Goal: Information Seeking & Learning: Learn about a topic

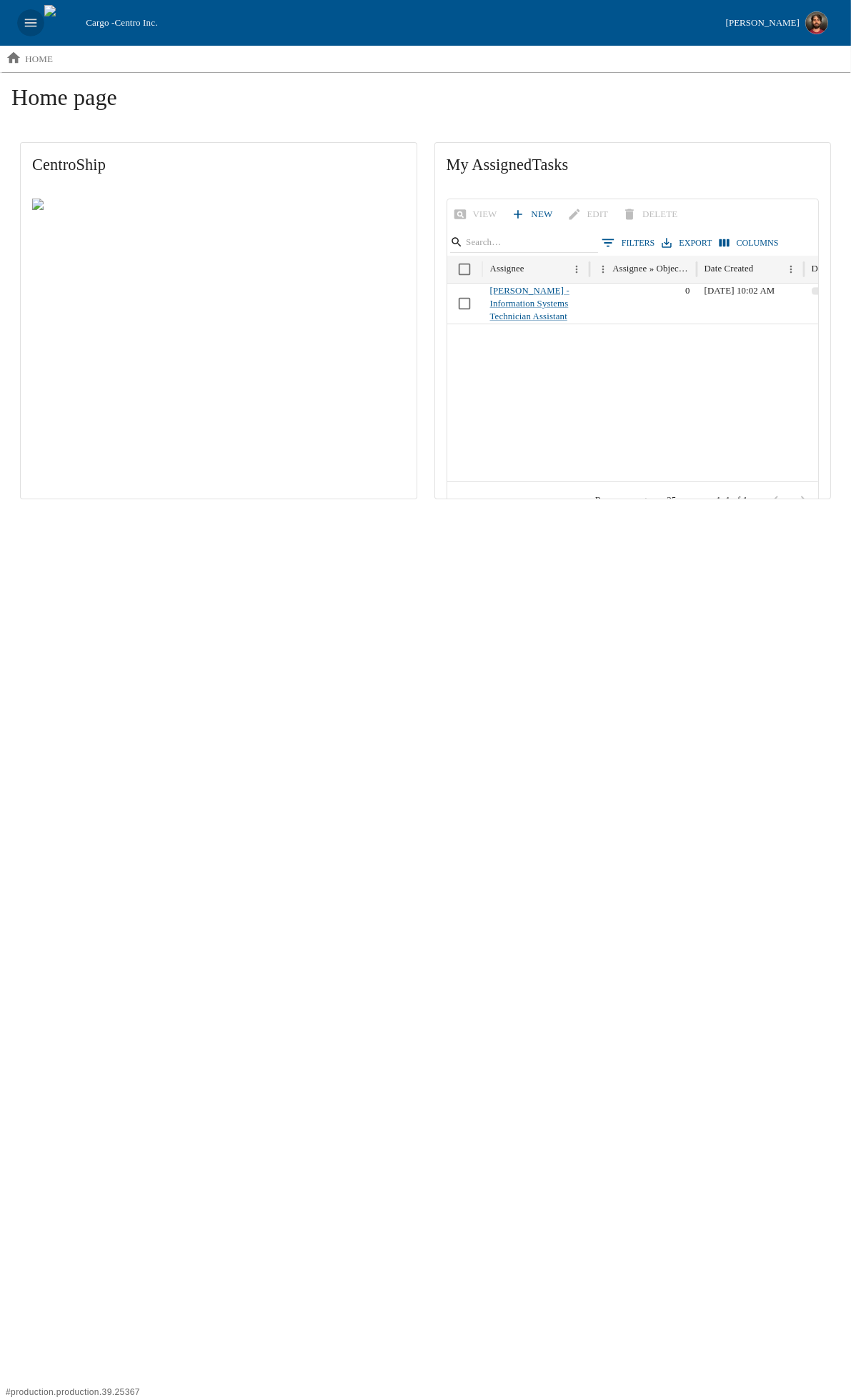
click at [27, 27] on icon "open drawer" at bounding box center [30, 23] width 16 height 16
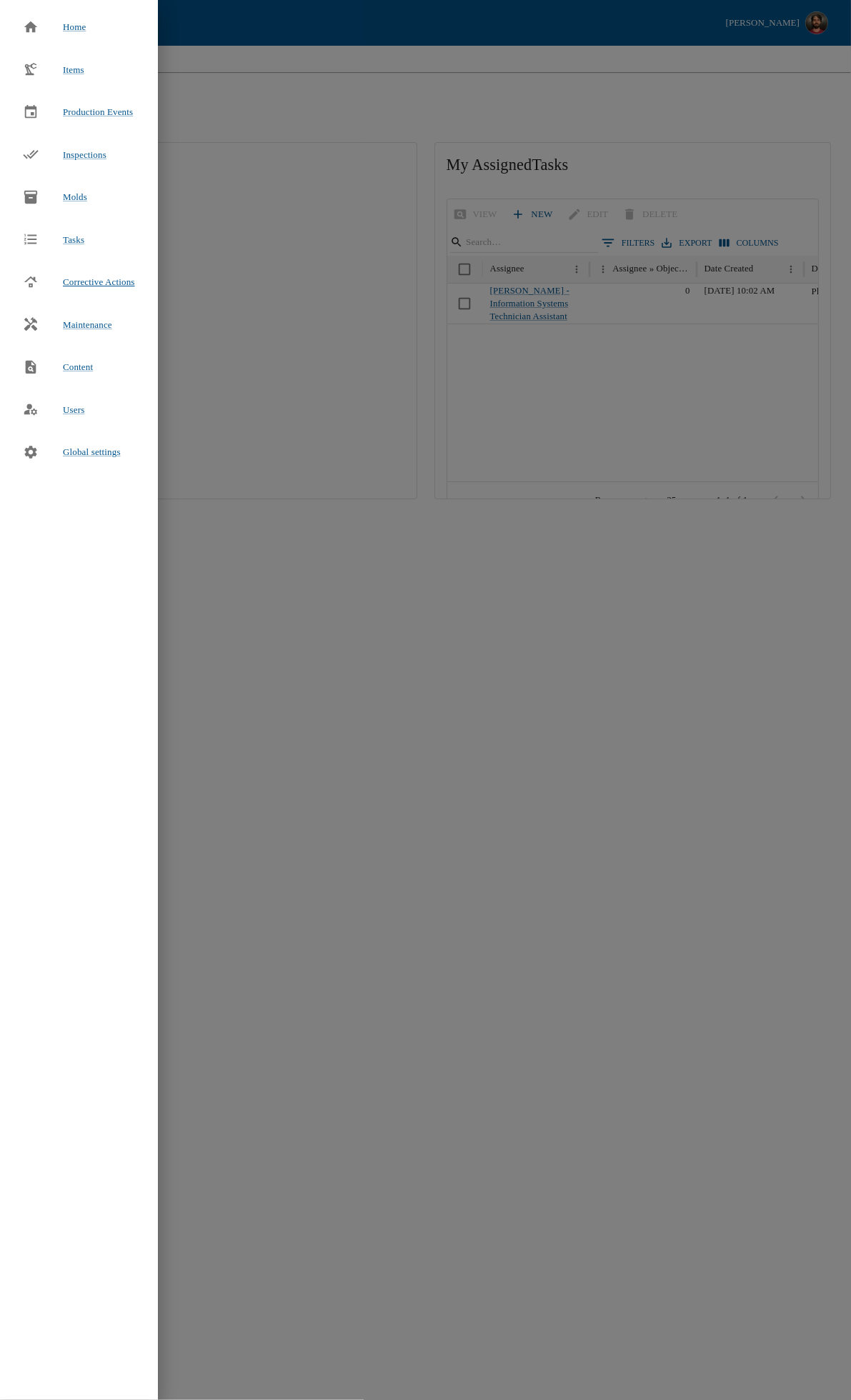
click at [80, 280] on span "Corrective Actions" at bounding box center [98, 281] width 72 height 10
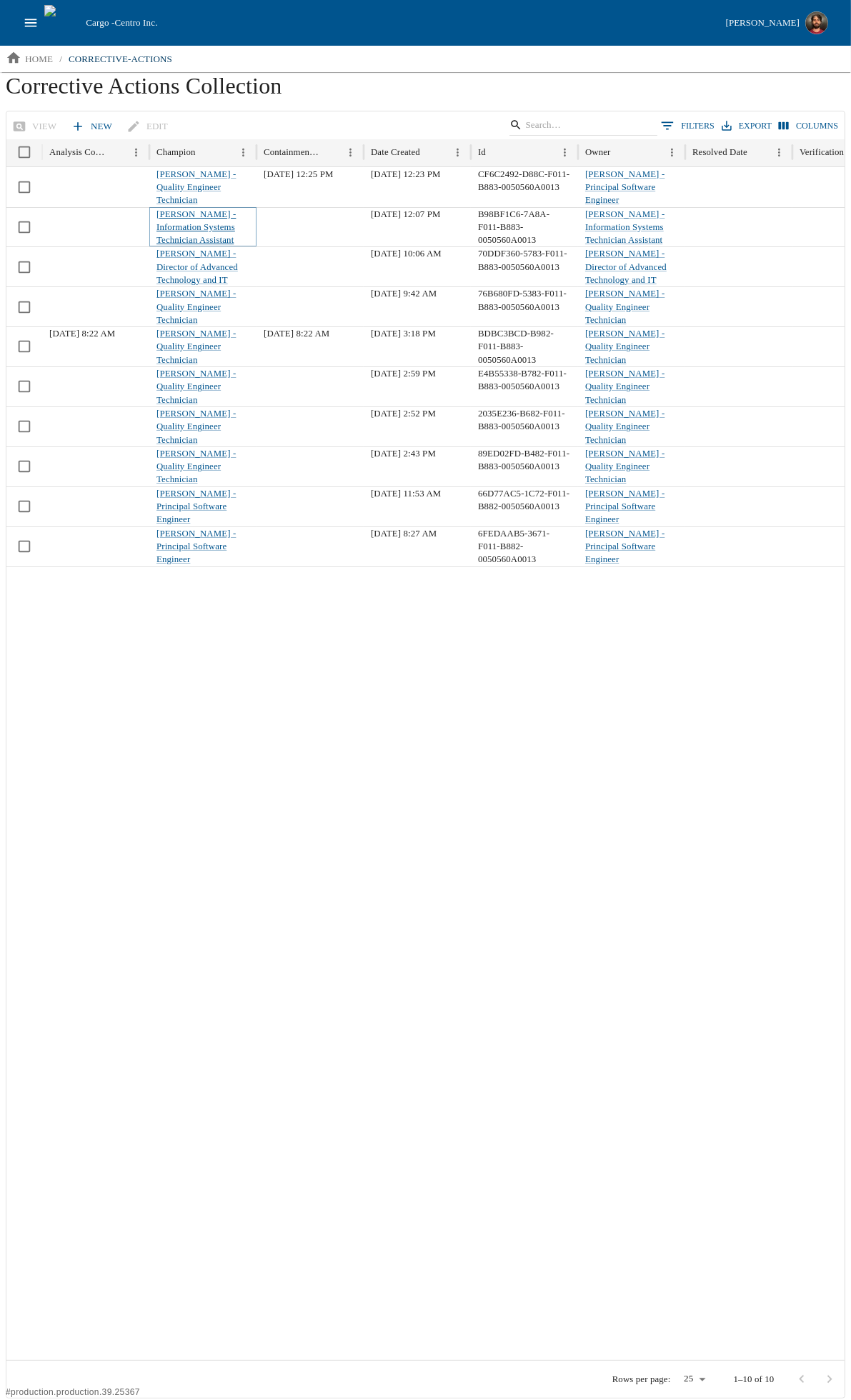
click at [180, 227] on link "[PERSON_NAME] - Information Systems Technician Assistant" at bounding box center [195, 227] width 79 height 36
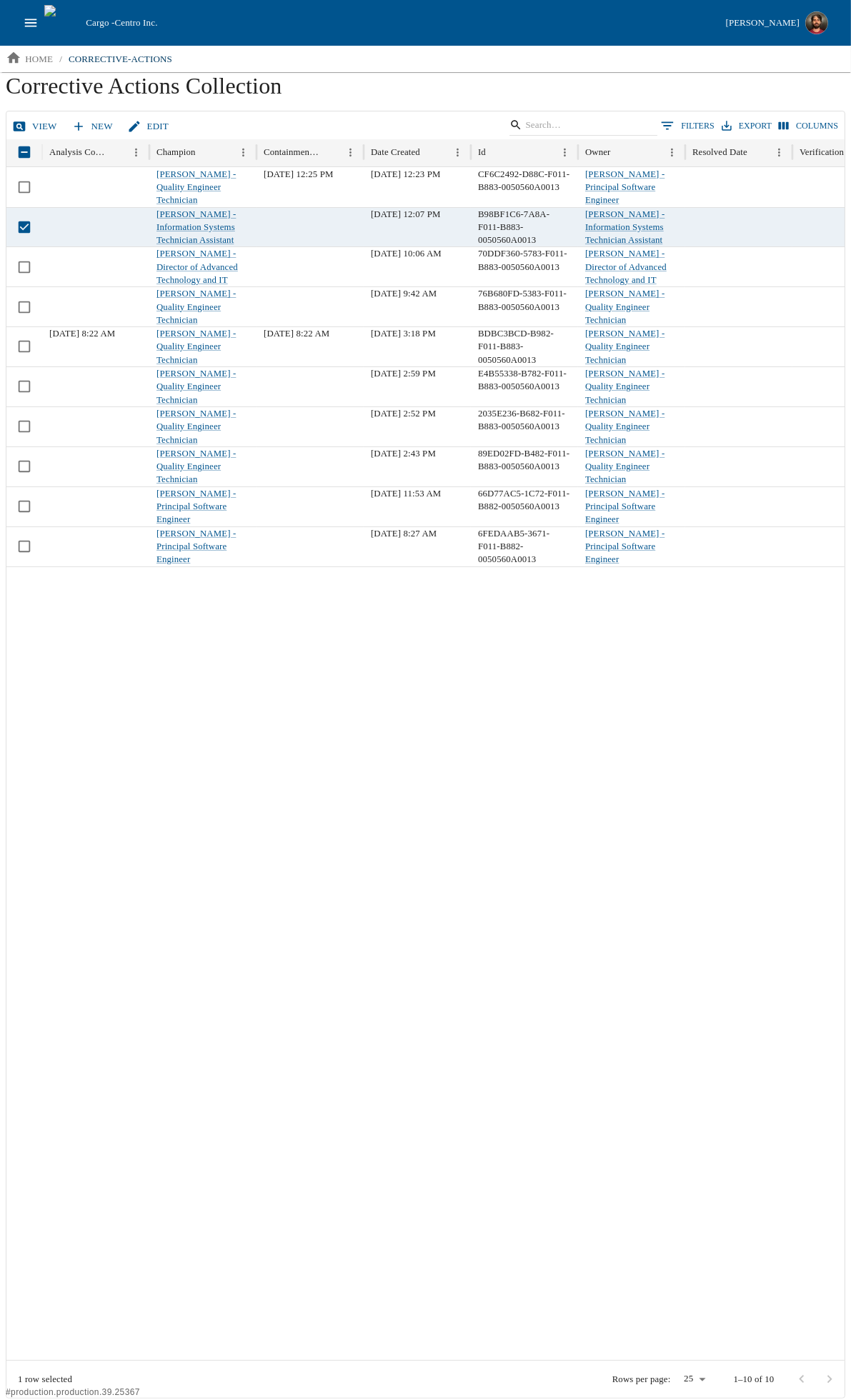
click at [42, 124] on link "View" at bounding box center [36, 127] width 54 height 25
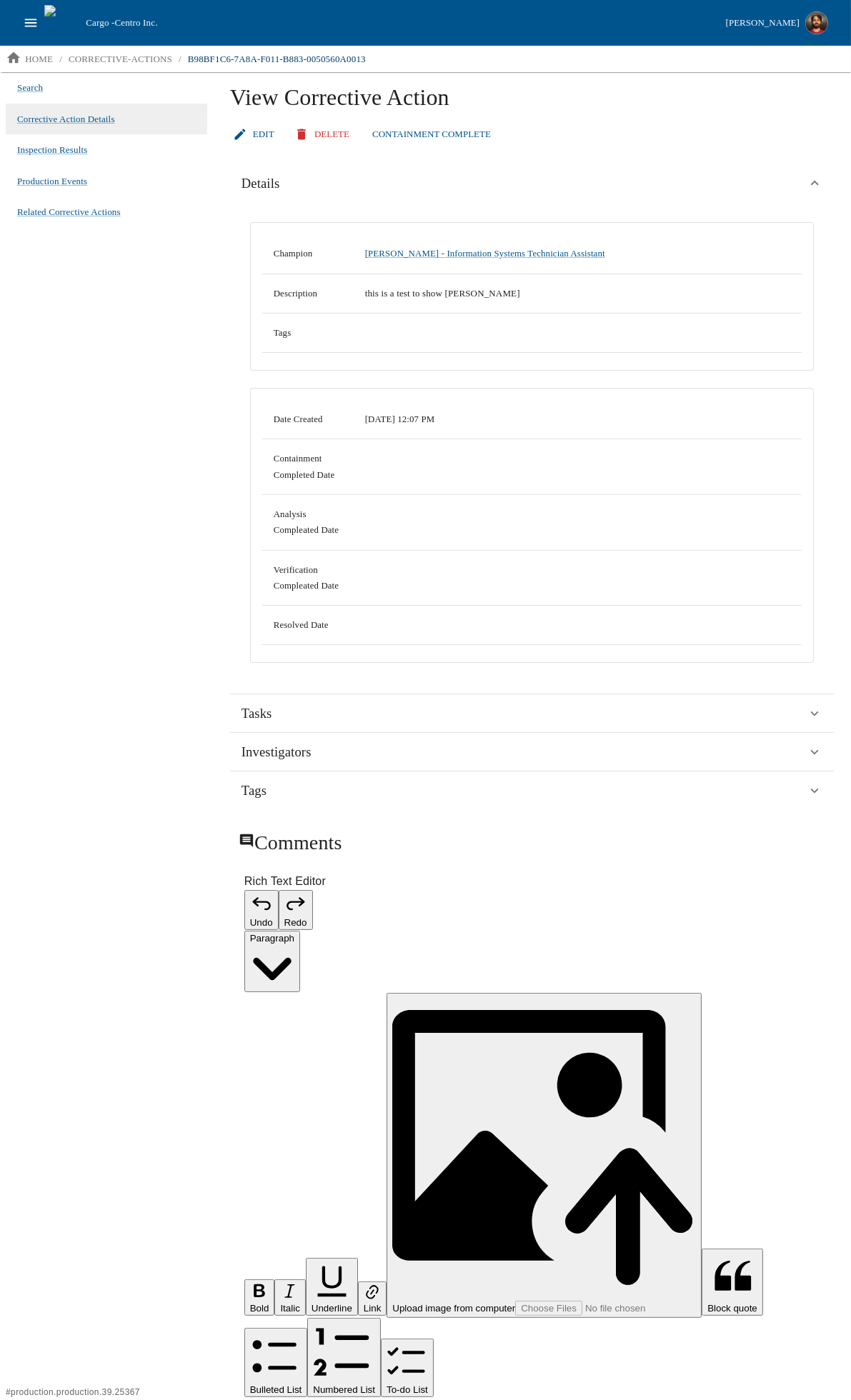
click at [115, 448] on div "Search Corrective Action Details Inspection Results Production Events Related C…" at bounding box center [106, 735] width 213 height 1326
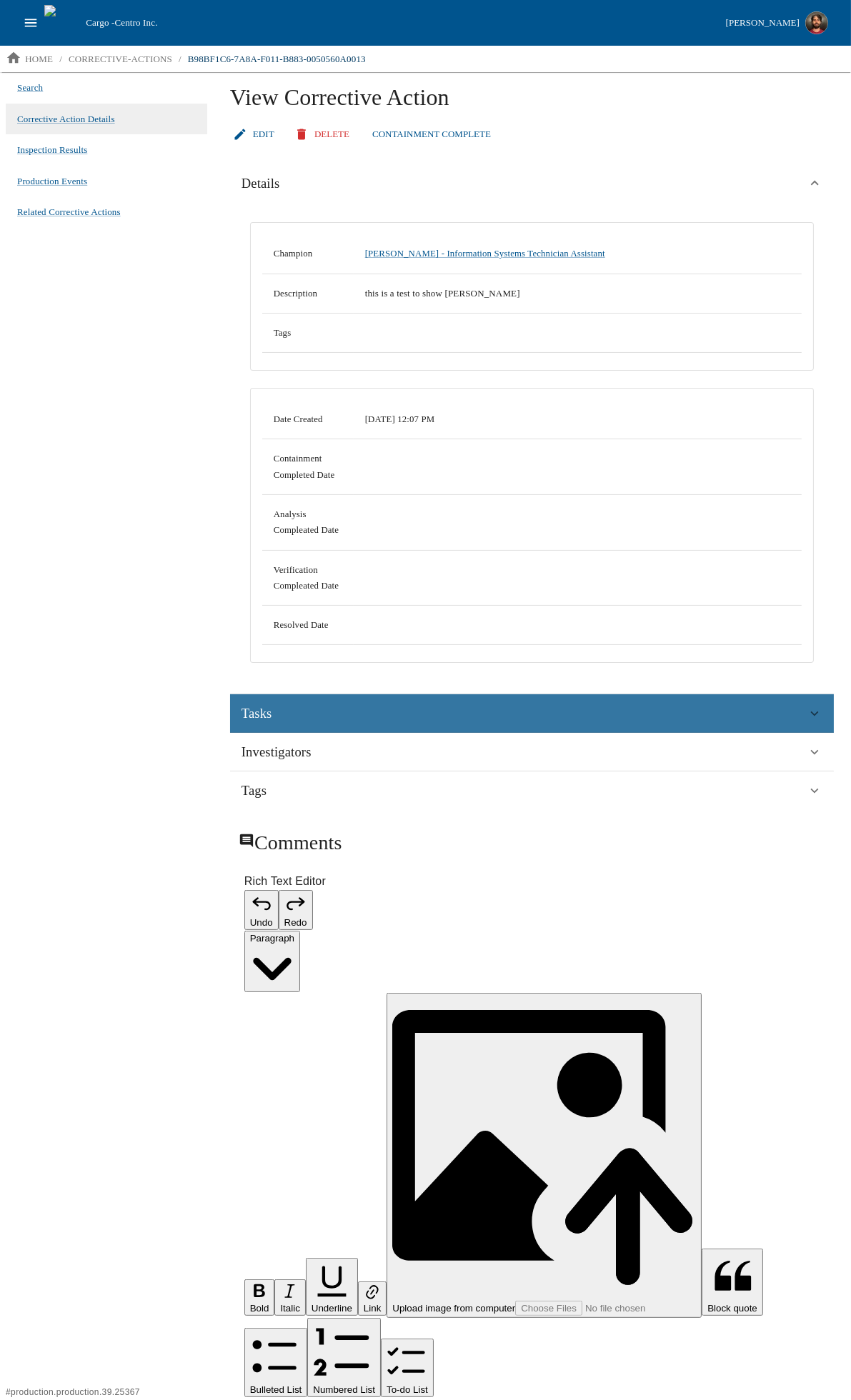
click at [732, 700] on div "Tasks" at bounding box center [531, 713] width 604 height 38
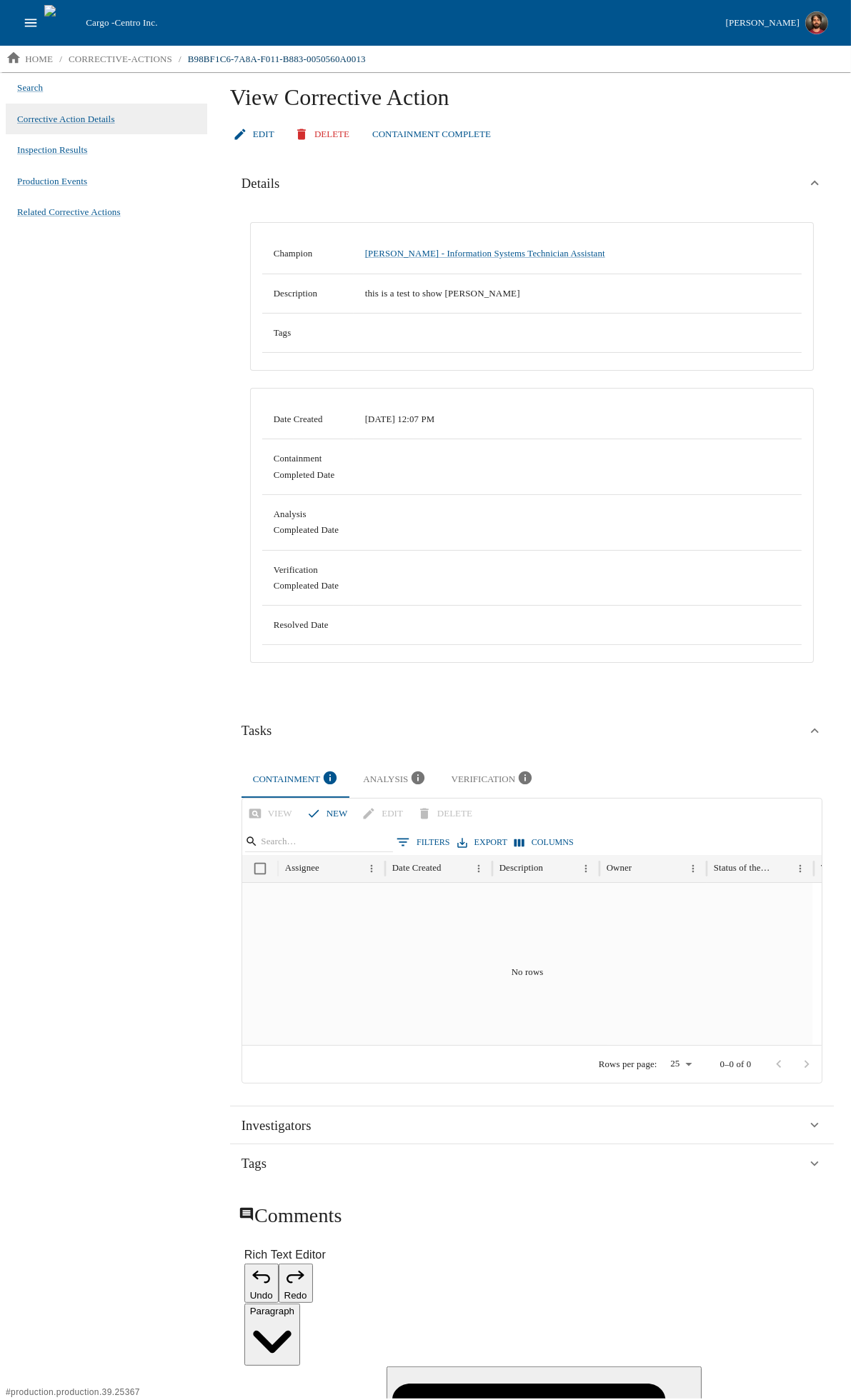
click at [387, 780] on div "Analysis" at bounding box center [395, 779] width 65 height 19
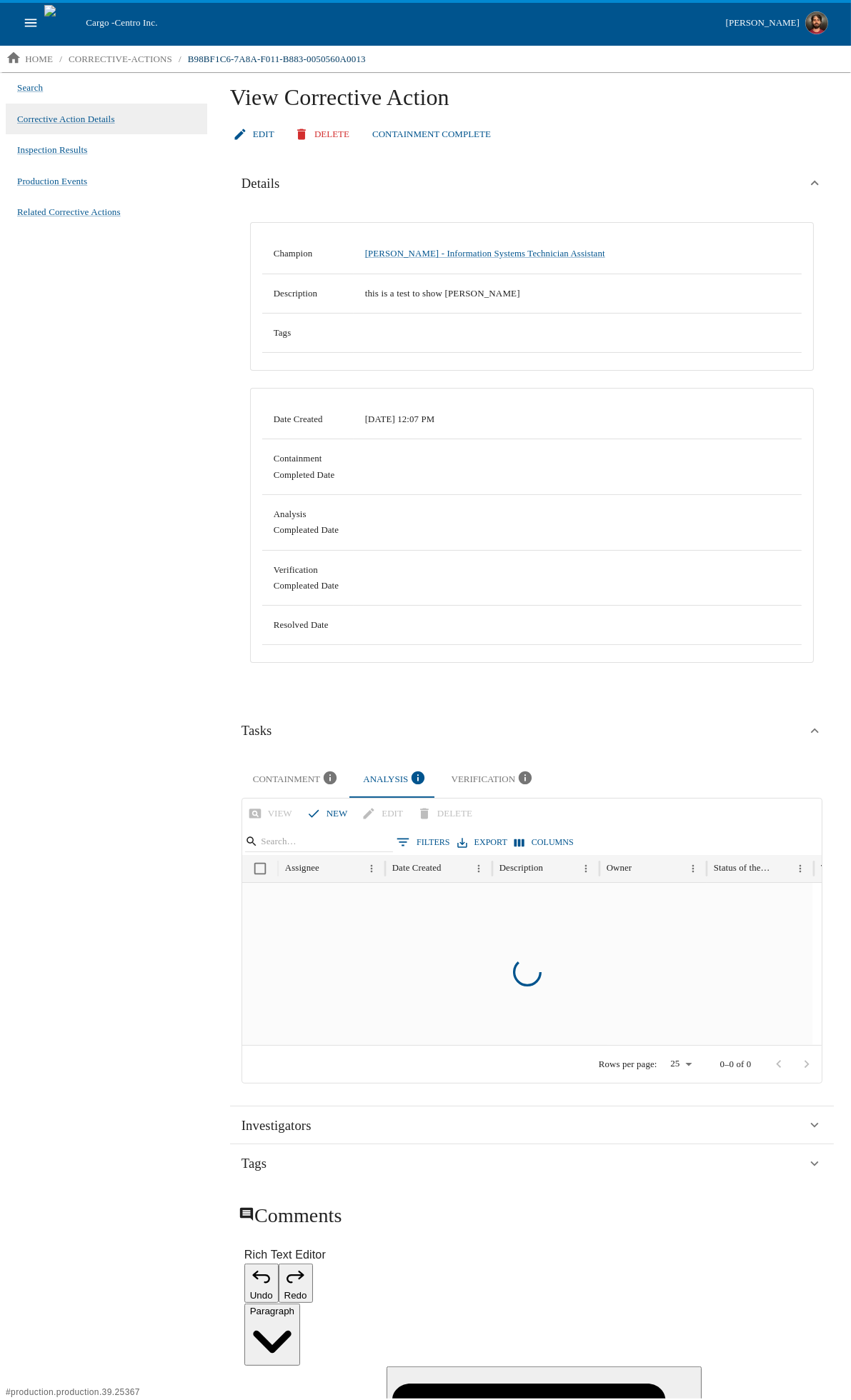
click at [500, 780] on div "Verification" at bounding box center [493, 779] width 84 height 19
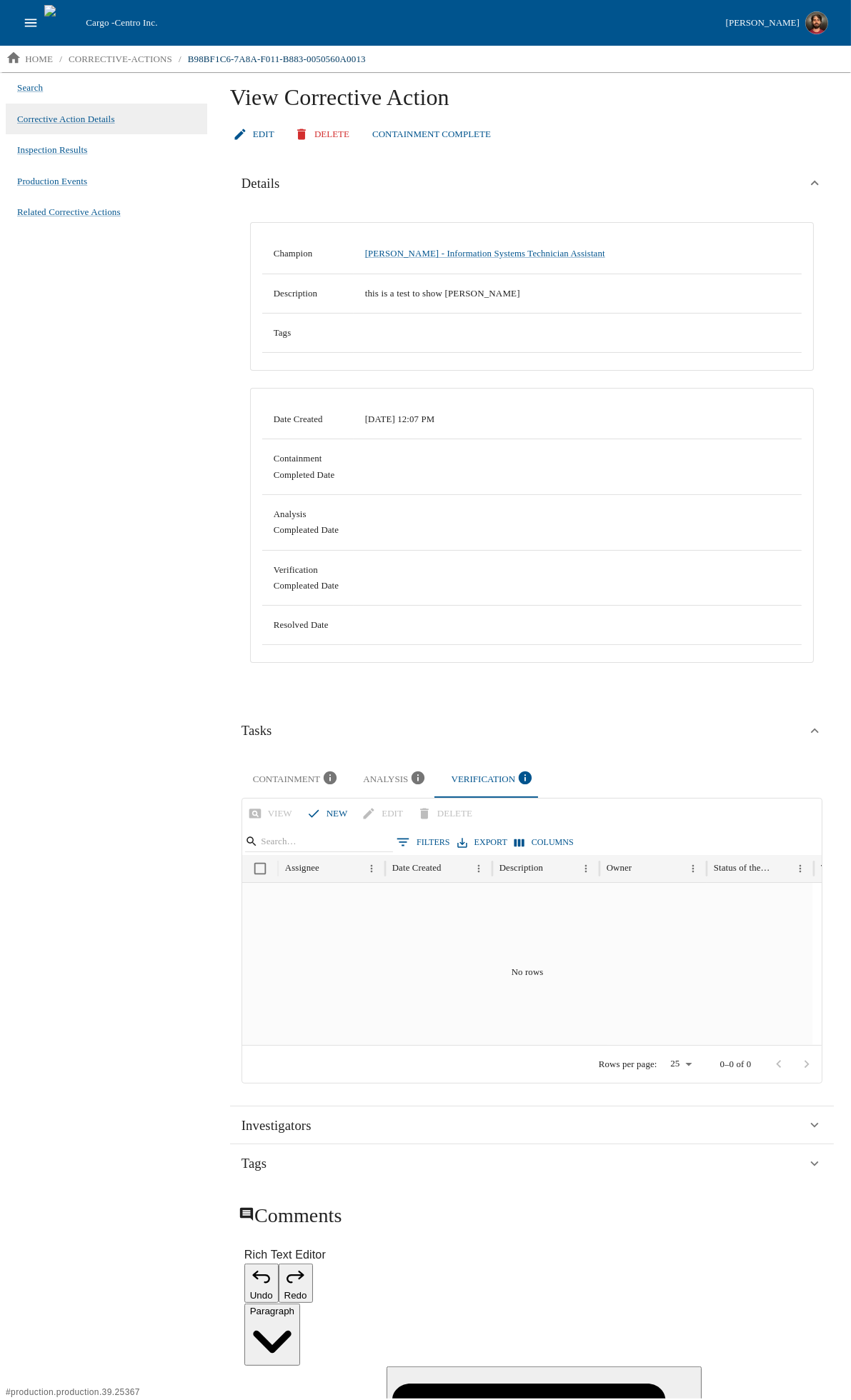
click at [395, 782] on div "Analysis" at bounding box center [395, 779] width 65 height 19
click at [287, 779] on div "Containment" at bounding box center [296, 779] width 88 height 19
click at [407, 769] on button "Analysis" at bounding box center [395, 779] width 88 height 36
click at [474, 787] on div "Verification" at bounding box center [493, 779] width 84 height 19
click at [393, 776] on div "Analysis" at bounding box center [395, 779] width 65 height 19
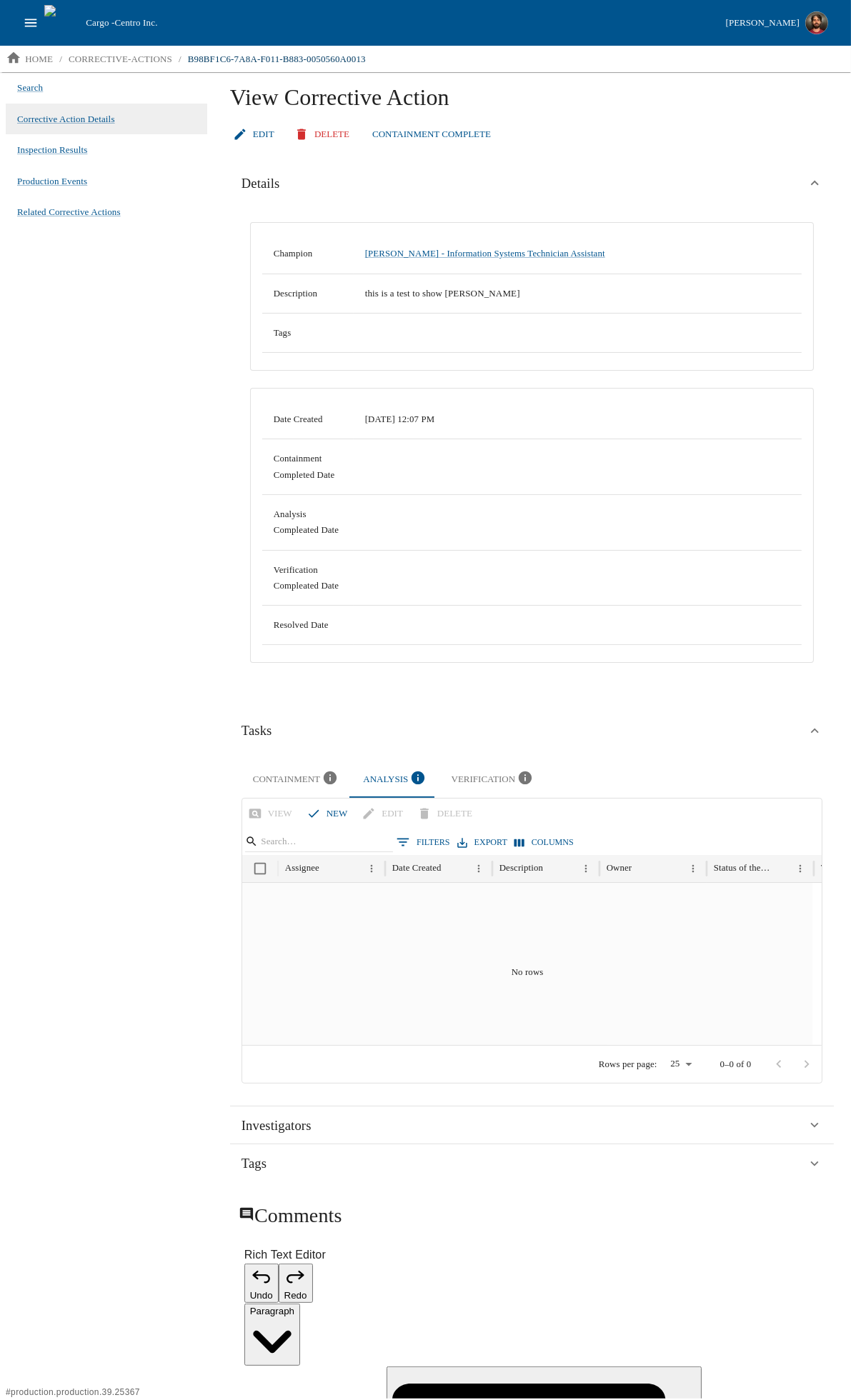
click at [269, 775] on div "Containment" at bounding box center [296, 779] width 88 height 19
click at [116, 780] on div "Search Corrective Action Details Inspection Results Production Events Related C…" at bounding box center [106, 735] width 213 height 1326
click at [386, 777] on div "Analysis" at bounding box center [395, 779] width 65 height 19
click at [476, 779] on div "Verification" at bounding box center [493, 779] width 84 height 19
click at [268, 781] on div "Containment" at bounding box center [296, 779] width 88 height 19
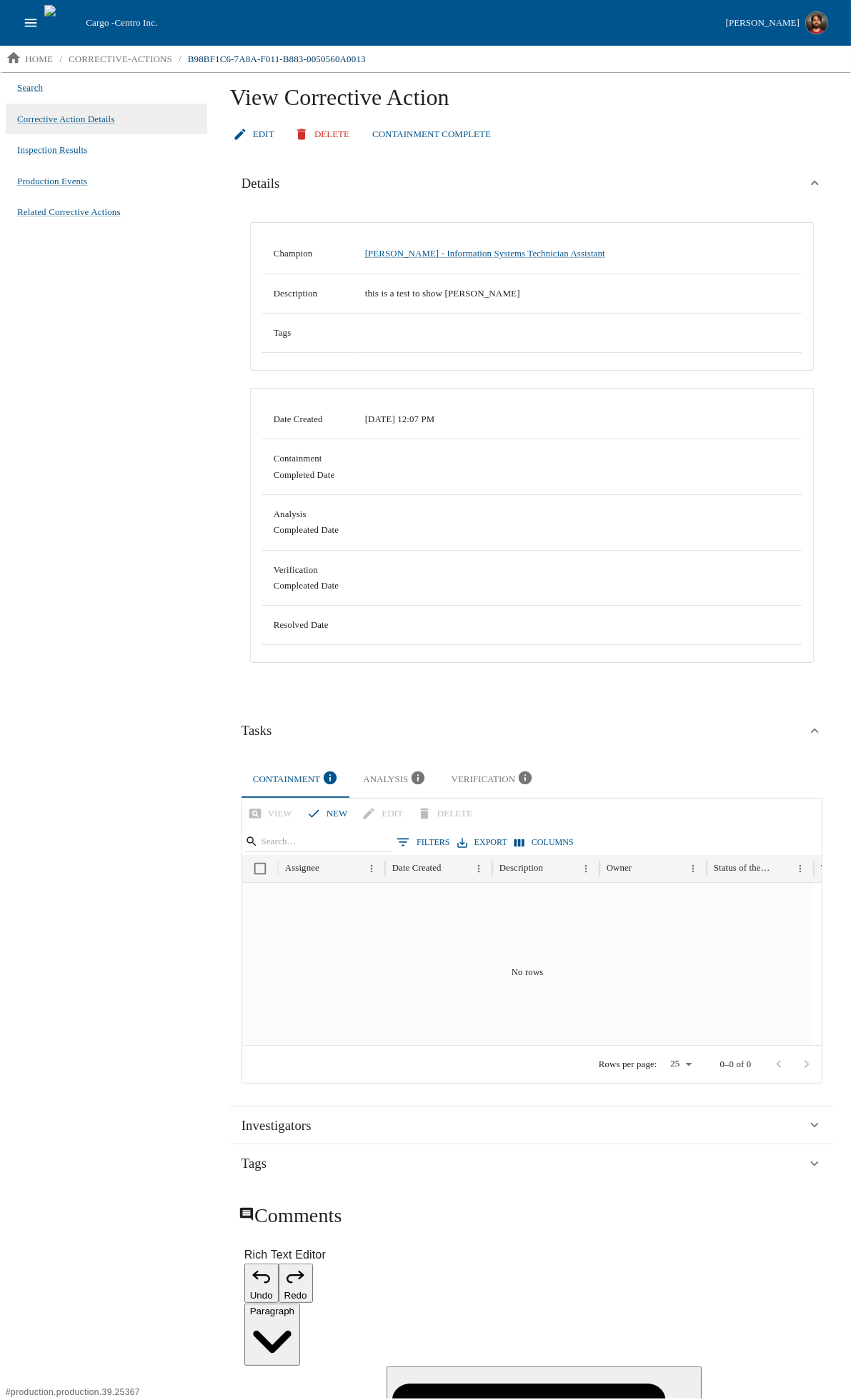
click at [398, 784] on div "Analysis" at bounding box center [395, 779] width 65 height 19
click at [474, 780] on div "Verification" at bounding box center [493, 779] width 84 height 19
click at [90, 786] on div "Search Corrective Action Details Inspection Results Production Events Related C…" at bounding box center [106, 735] width 213 height 1326
click at [111, 784] on div "Search Corrective Action Details Inspection Results Production Events Related C…" at bounding box center [106, 735] width 213 height 1326
click at [366, 781] on div "Analysis" at bounding box center [395, 779] width 65 height 19
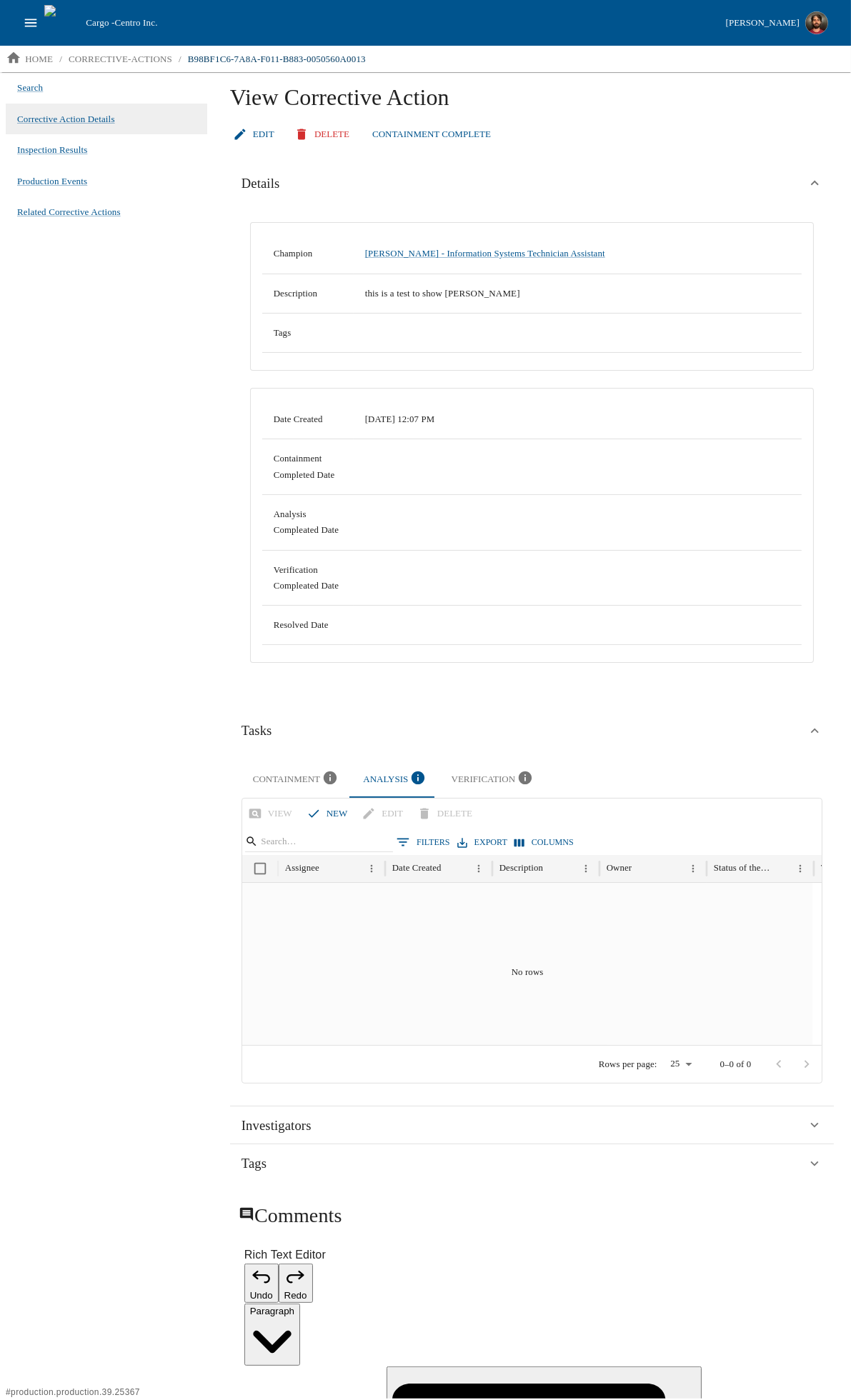
click at [132, 812] on div "Search Corrective Action Details Inspection Results Production Events Related C…" at bounding box center [106, 735] width 213 height 1326
click at [186, 772] on div "Search Corrective Action Details Inspection Results Production Events Related C…" at bounding box center [106, 735] width 213 height 1326
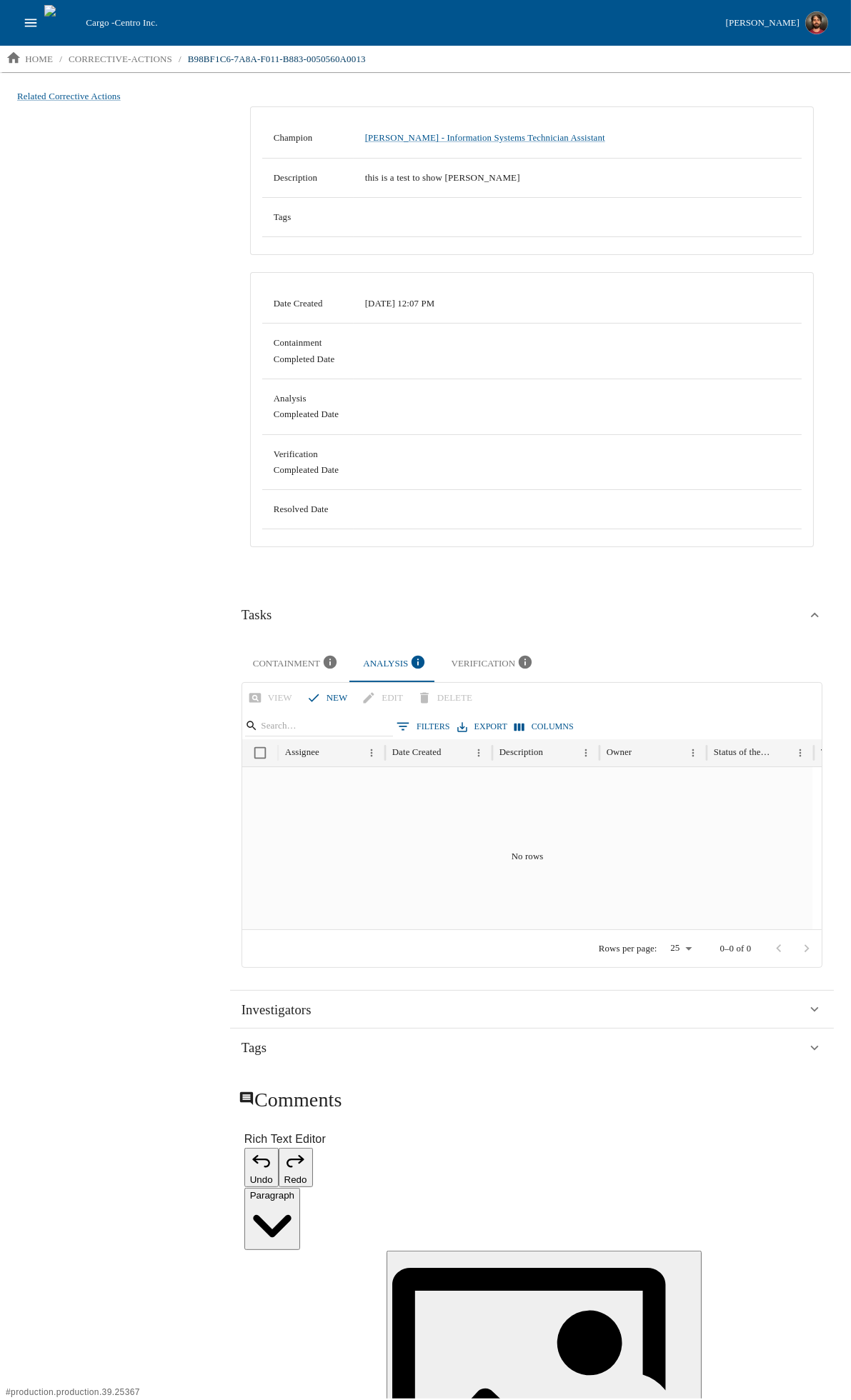
scroll to position [207, 0]
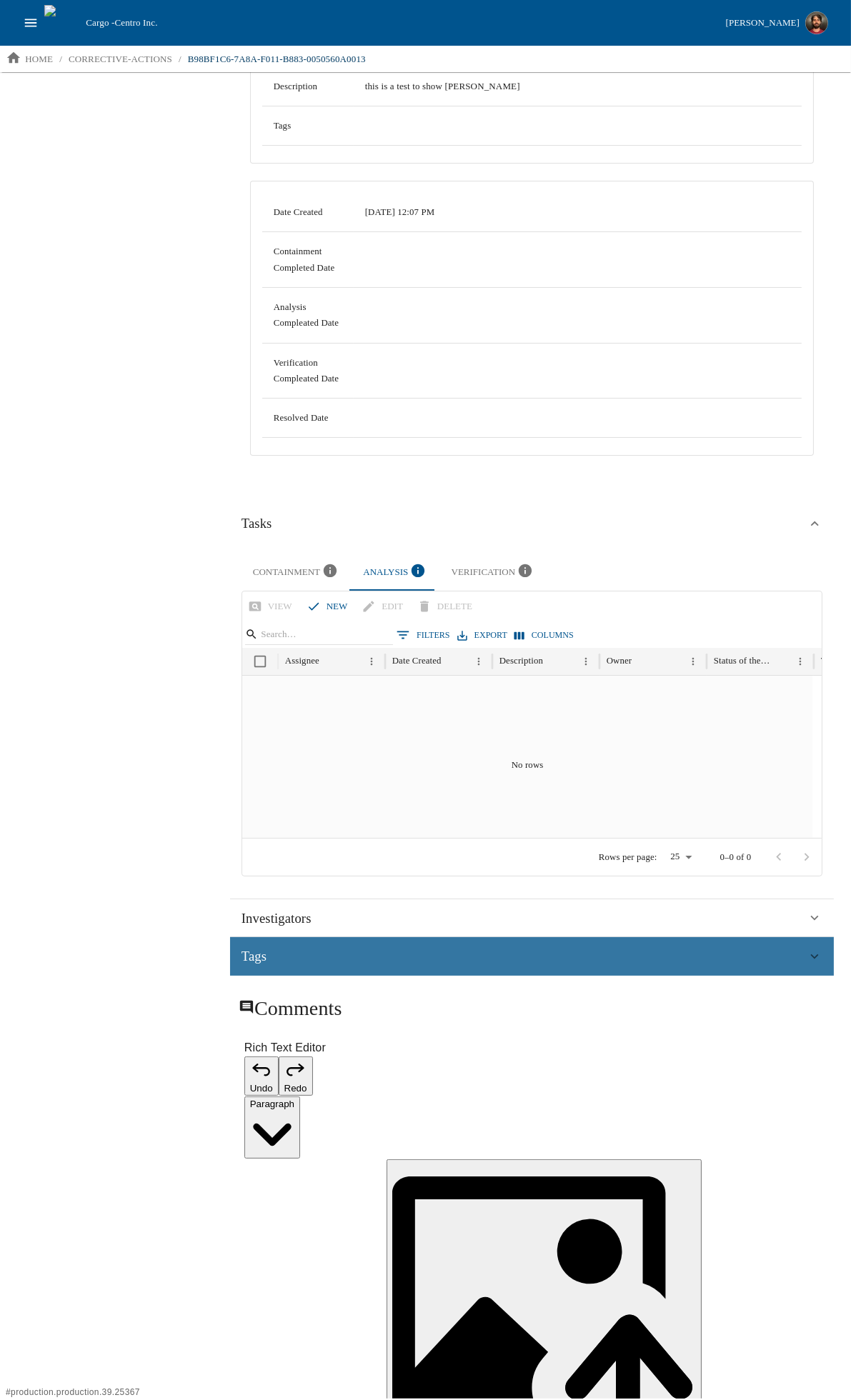
click at [345, 953] on div "Tags" at bounding box center [524, 956] width 565 height 22
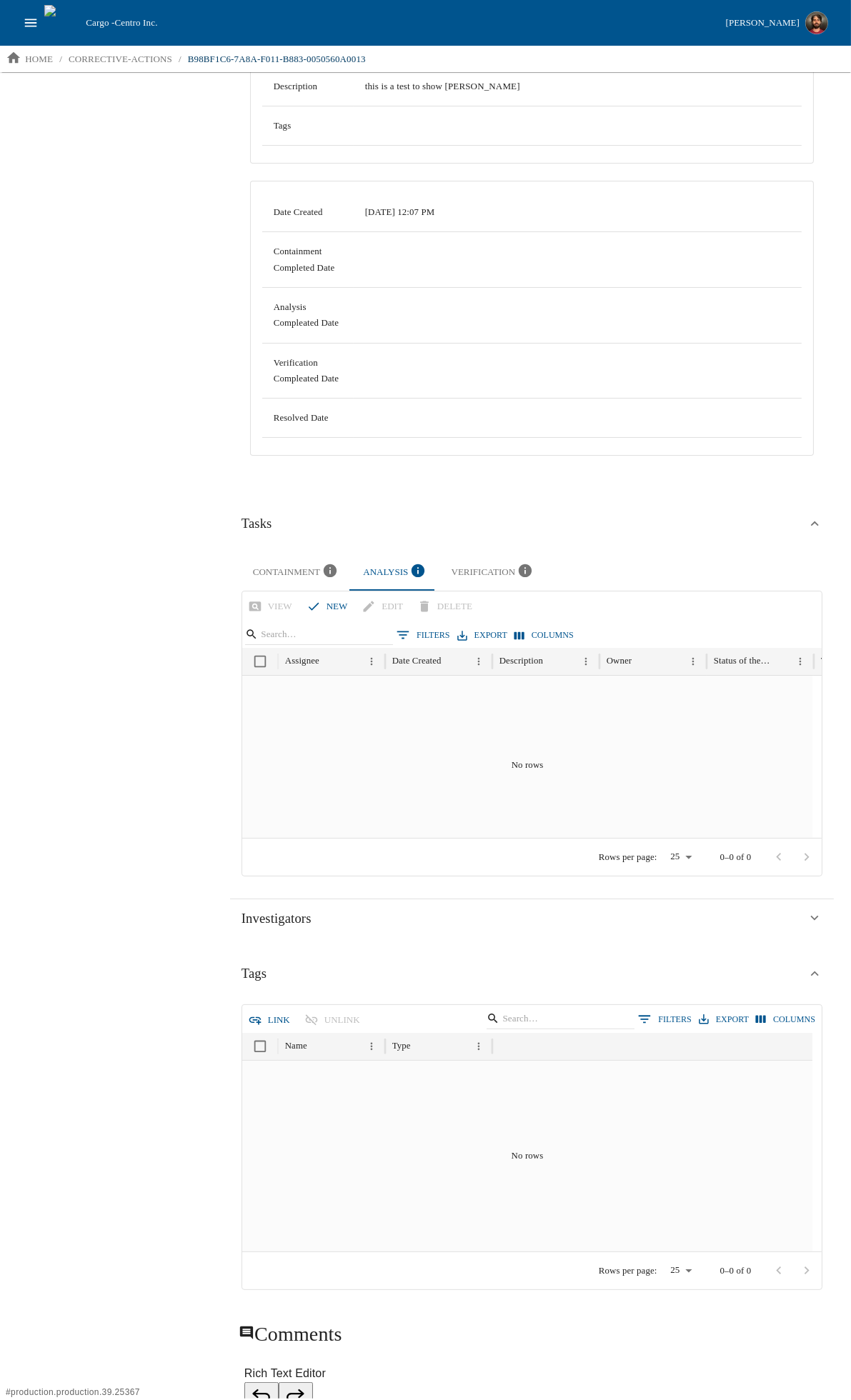
click at [87, 1073] on div "Search Corrective Action Details Inspection Results Production Events Related C…" at bounding box center [106, 528] width 213 height 1326
click at [95, 597] on div "Search Corrective Action Details Inspection Results Production Events Related C…" at bounding box center [106, 528] width 213 height 1326
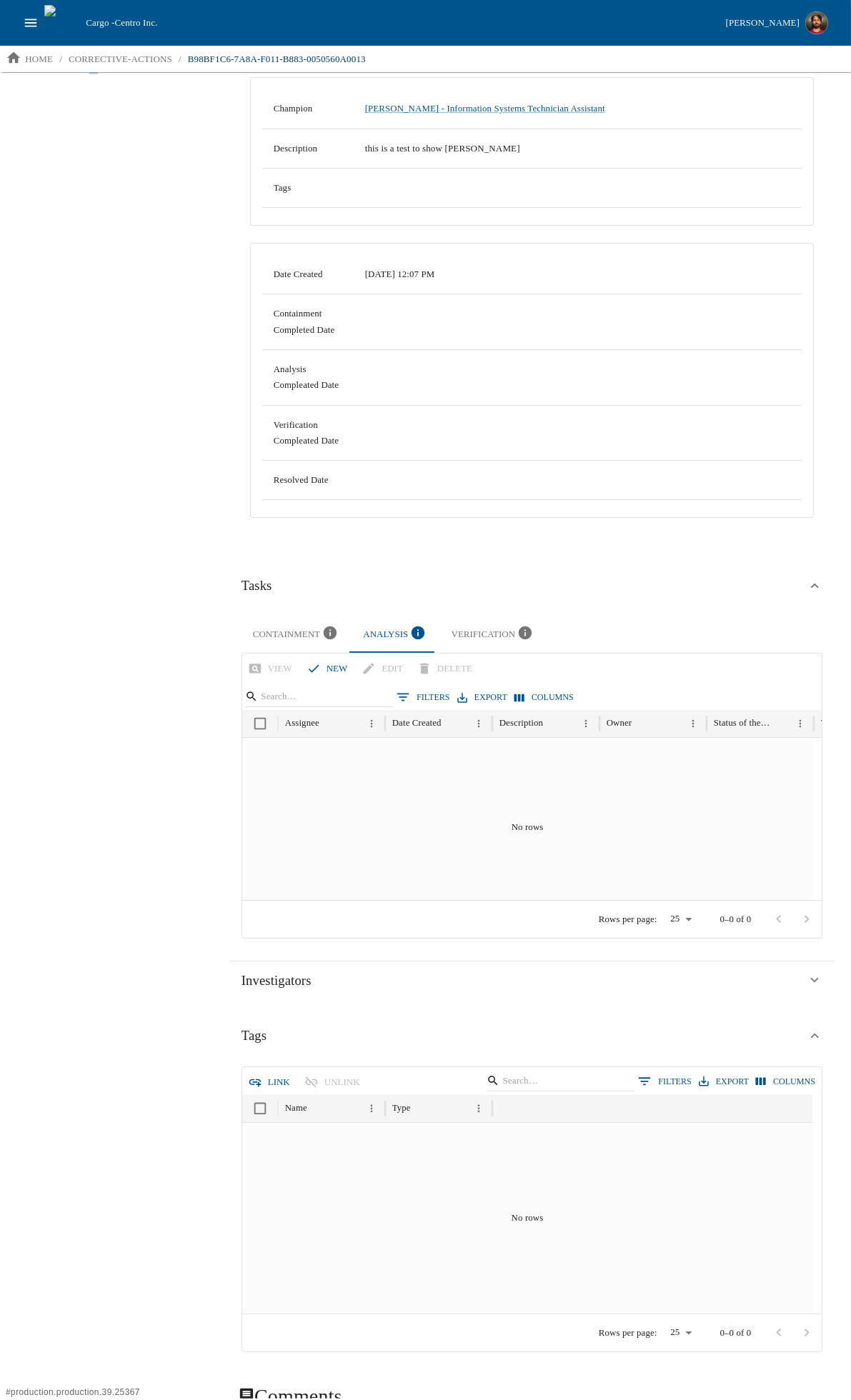
scroll to position [0, 0]
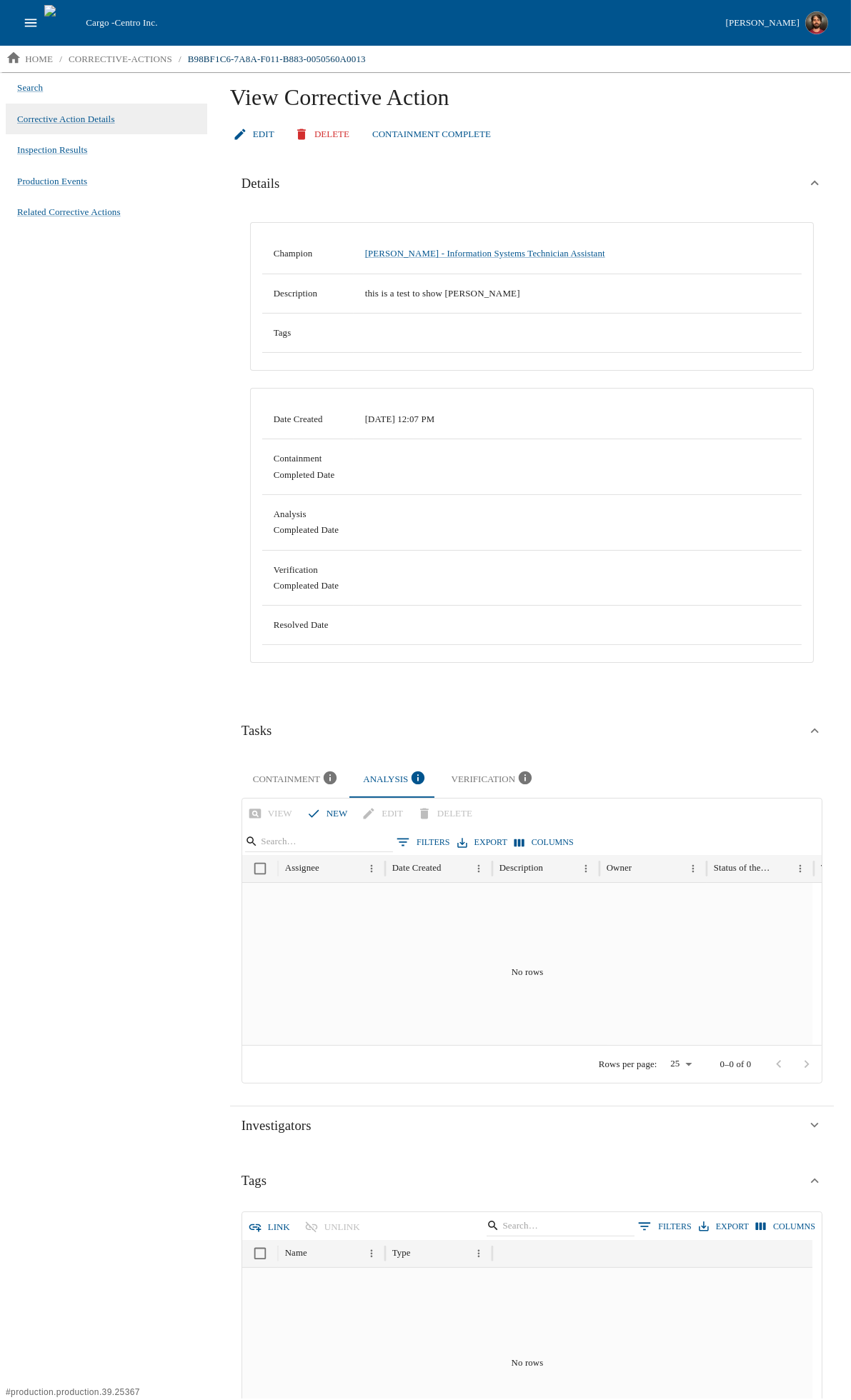
click at [112, 562] on div "Search Corrective Action Details Inspection Results Production Events Related C…" at bounding box center [106, 735] width 213 height 1326
click at [52, 601] on div "Search Corrective Action Details Inspection Results Production Events Related C…" at bounding box center [106, 735] width 213 height 1326
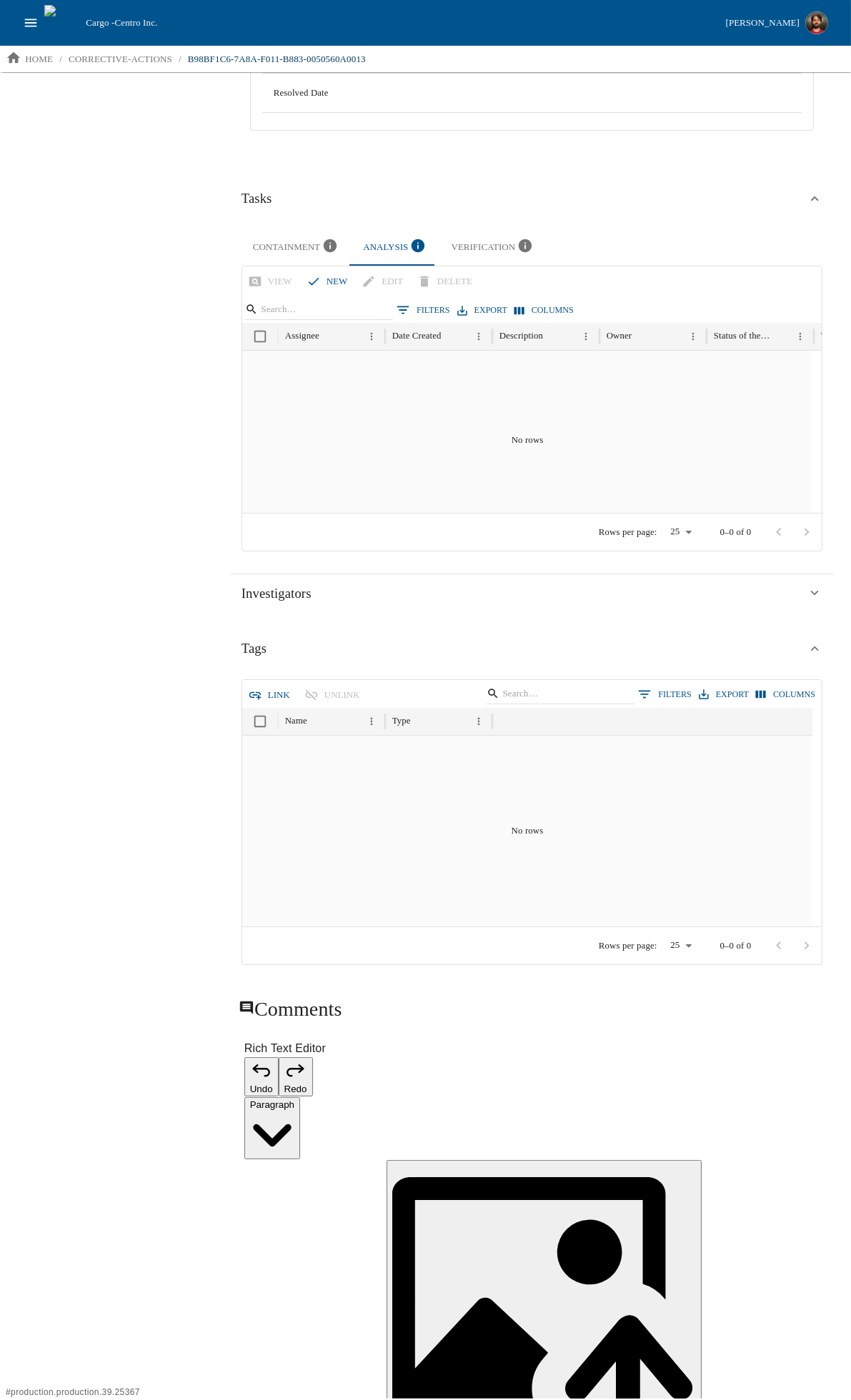
click at [106, 832] on div "Search Corrective Action Details Inspection Results Production Events Related C…" at bounding box center [106, 203] width 213 height 1326
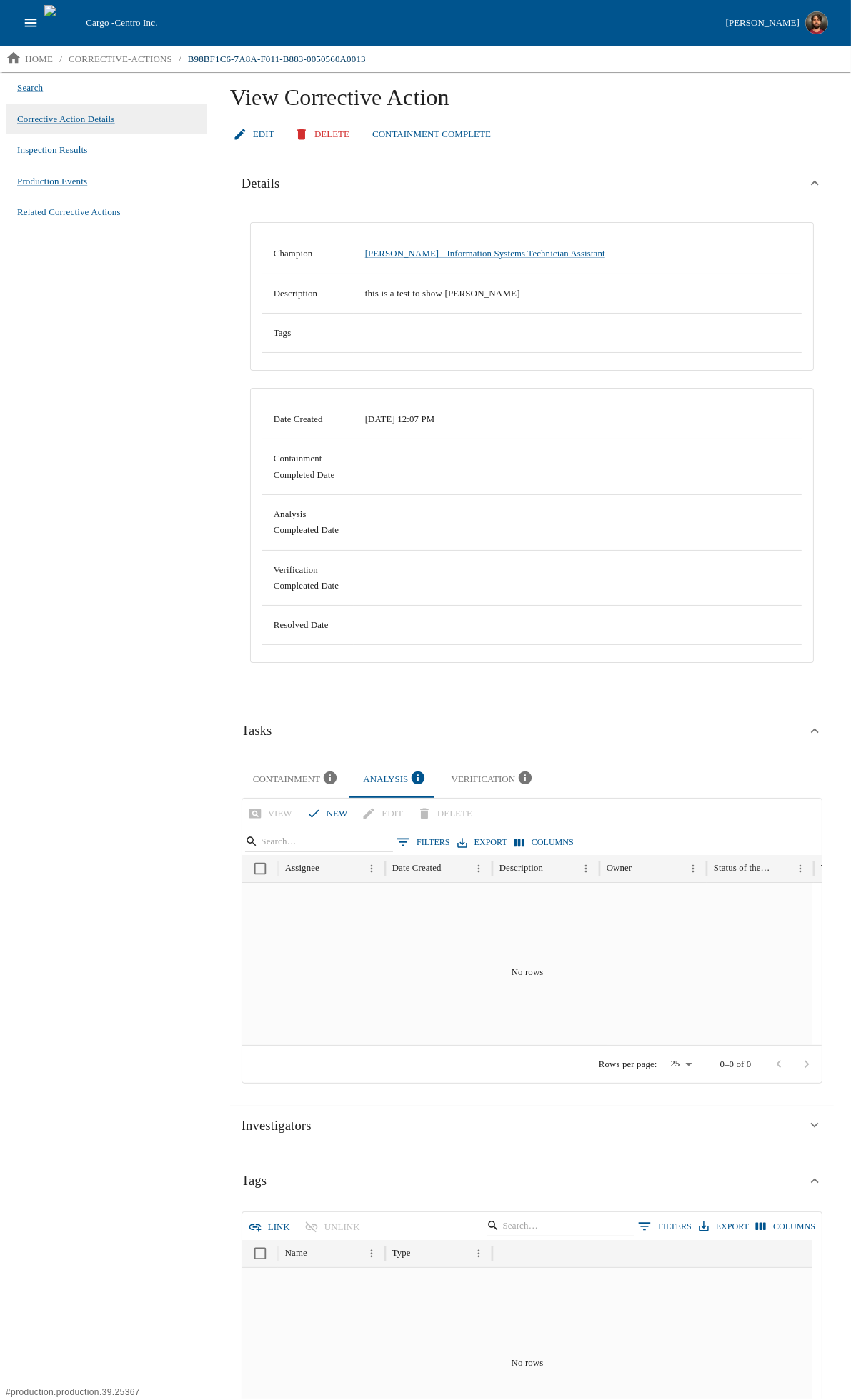
click at [127, 494] on div "Search Corrective Action Details Inspection Results Production Events Related C…" at bounding box center [106, 735] width 213 height 1326
click at [126, 494] on div "Search Corrective Action Details Inspection Results Production Events Related C…" at bounding box center [106, 735] width 213 height 1326
click at [75, 679] on div "Search Corrective Action Details Inspection Results Production Events Related C…" at bounding box center [106, 735] width 213 height 1326
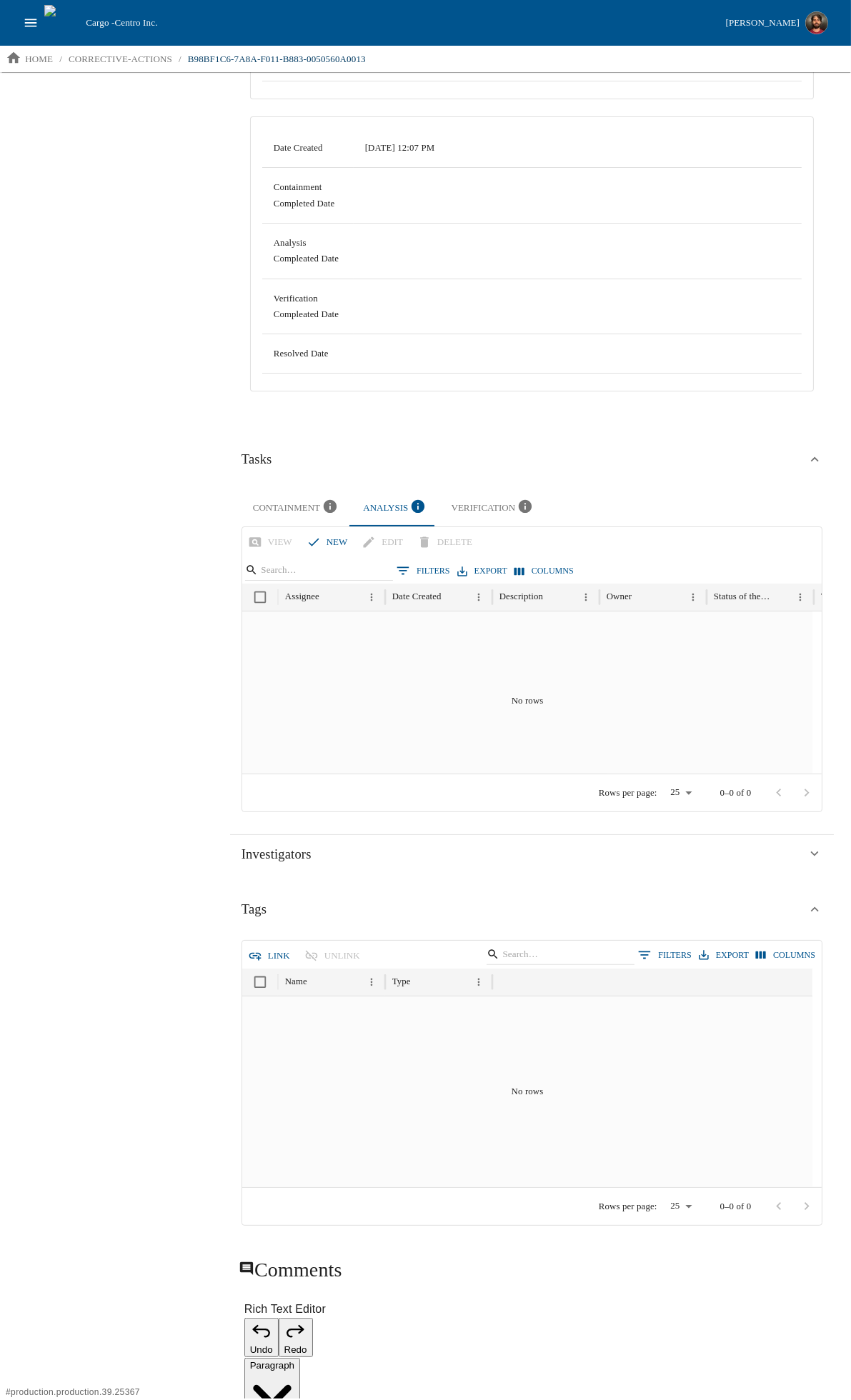
scroll to position [317, 0]
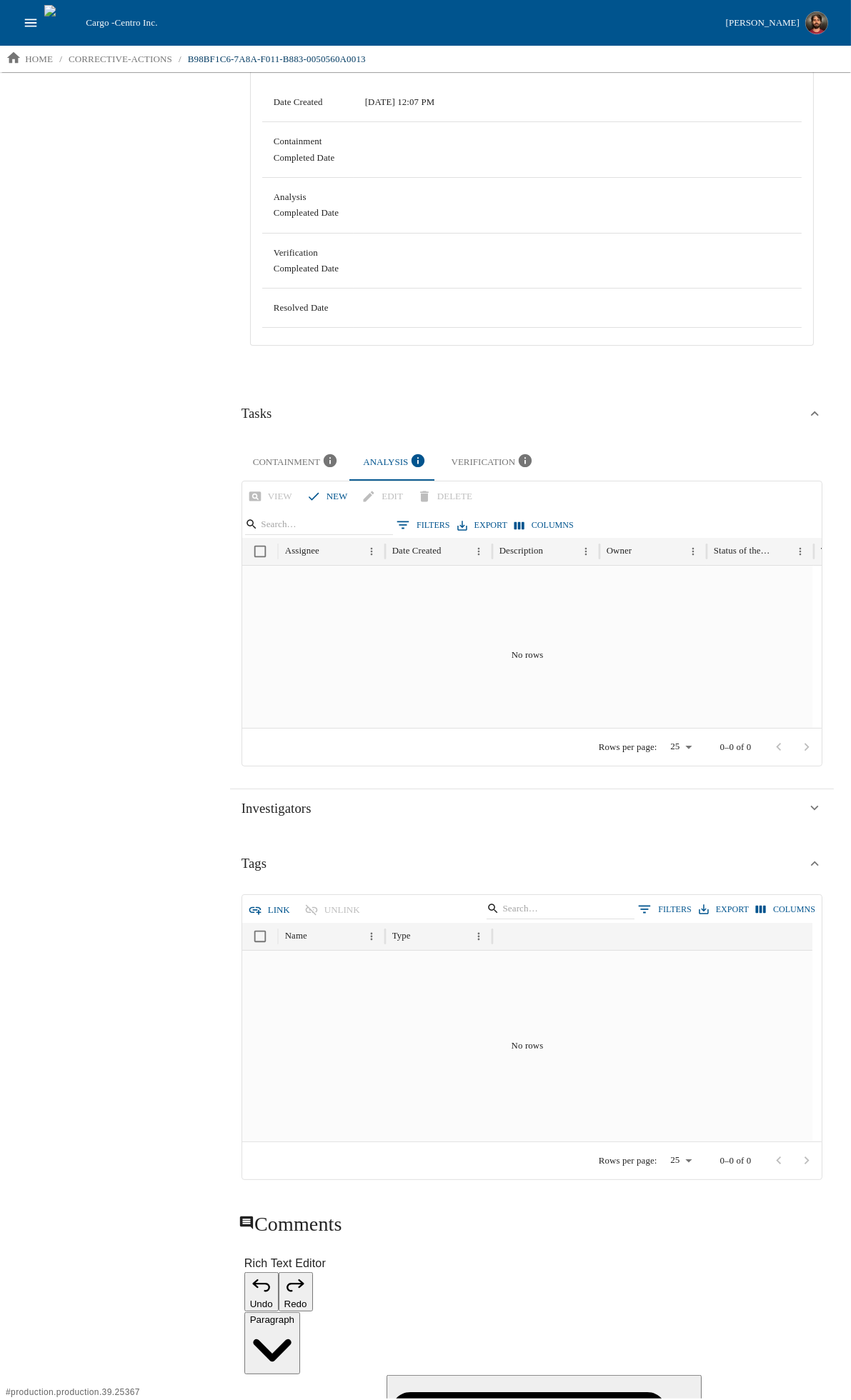
click at [75, 681] on div "Search Corrective Action Details Inspection Results Production Events Related C…" at bounding box center [106, 418] width 213 height 1326
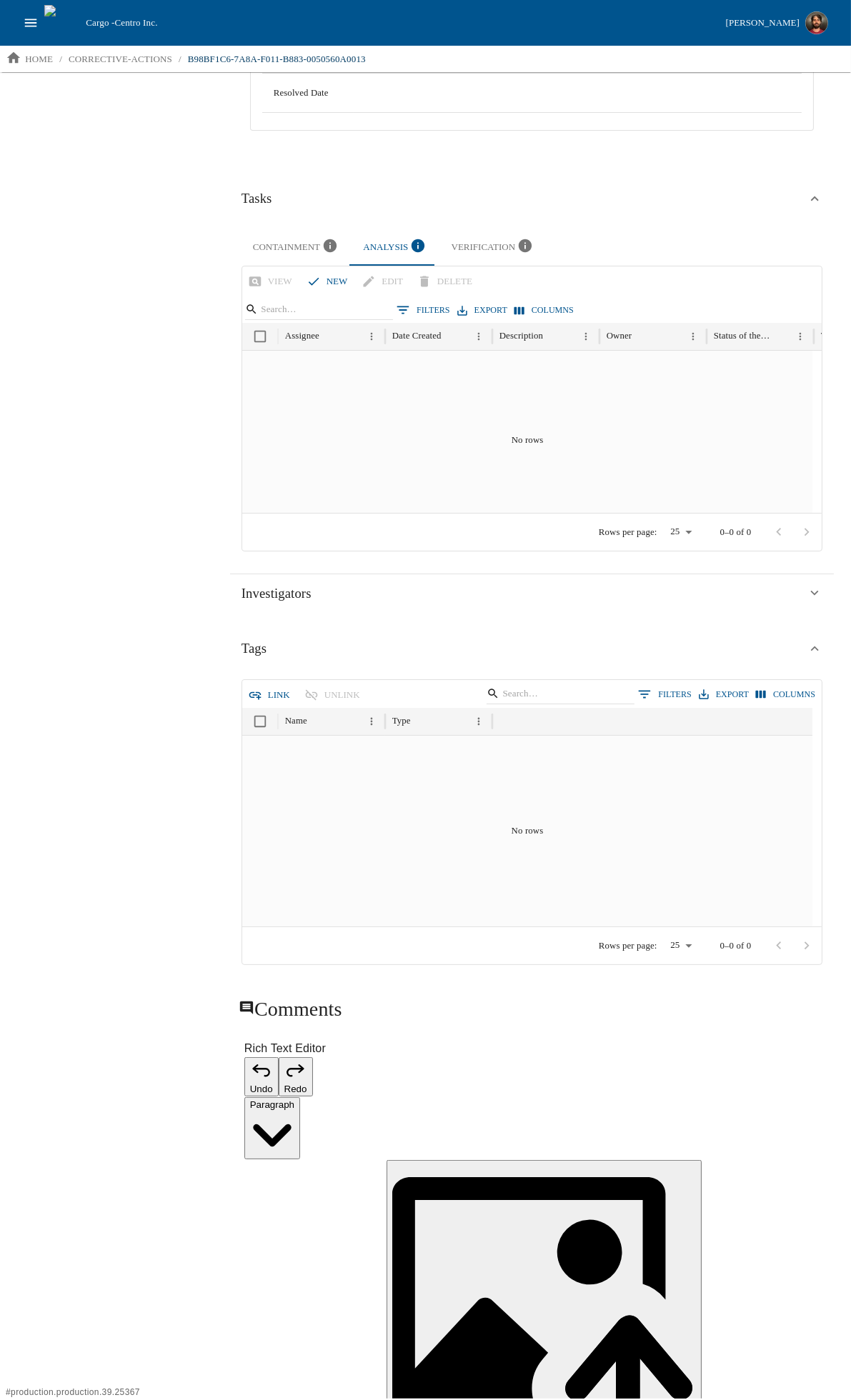
scroll to position [294, 0]
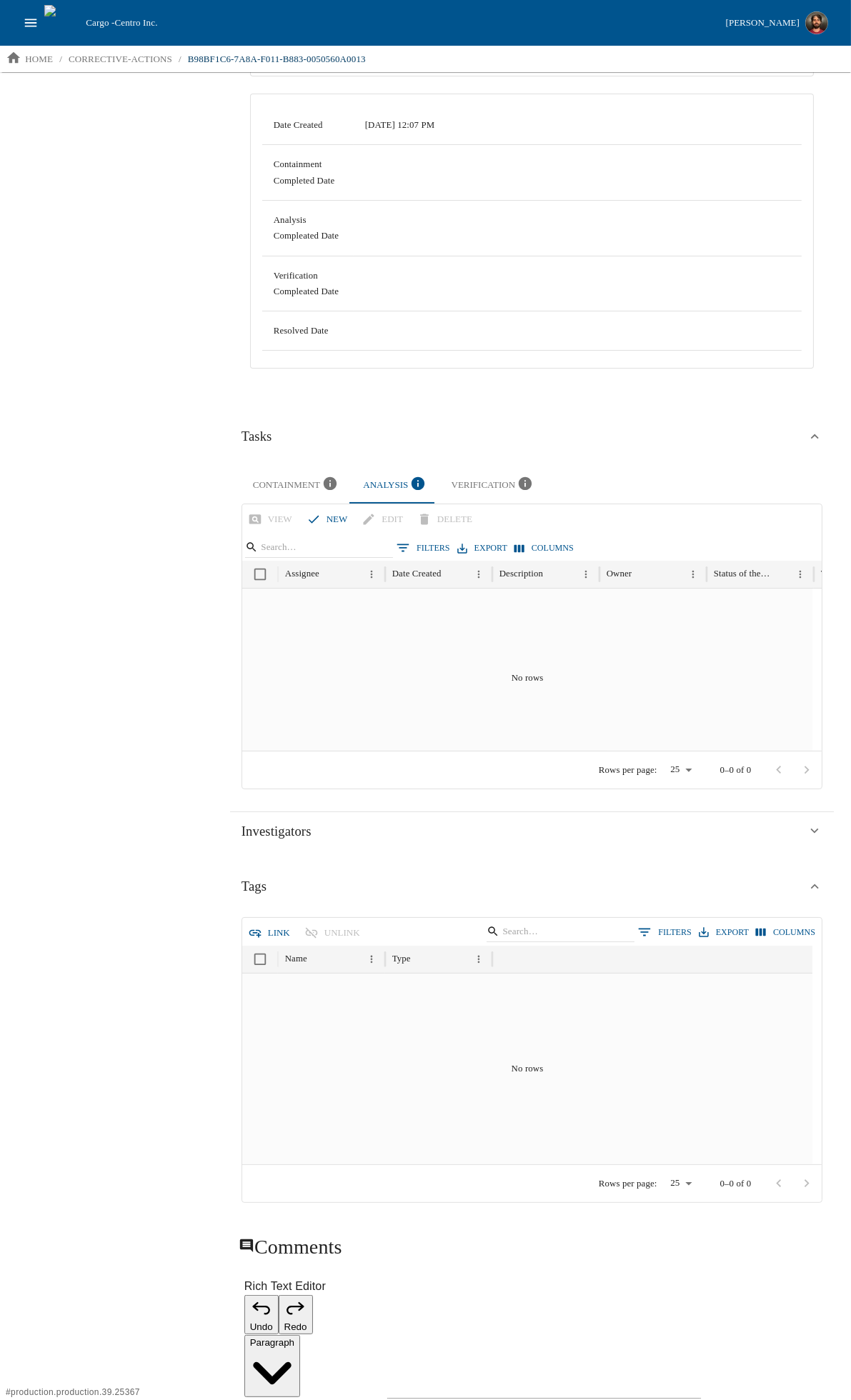
click at [75, 681] on div "Search Corrective Action Details Inspection Results Production Events Related C…" at bounding box center [106, 441] width 213 height 1326
click at [60, 640] on div "Search Corrective Action Details Inspection Results Production Events Related C…" at bounding box center [106, 441] width 213 height 1326
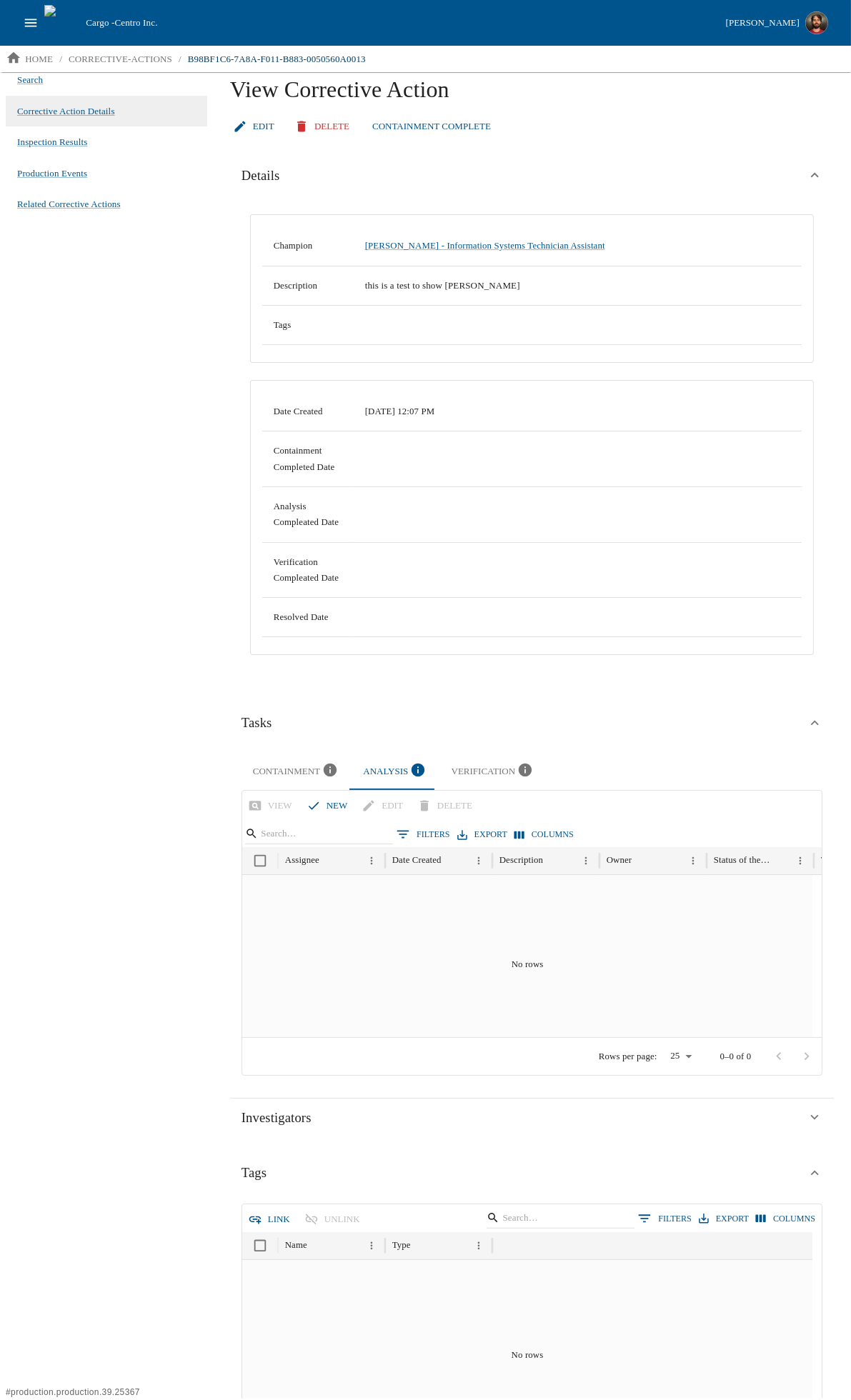
scroll to position [0, 0]
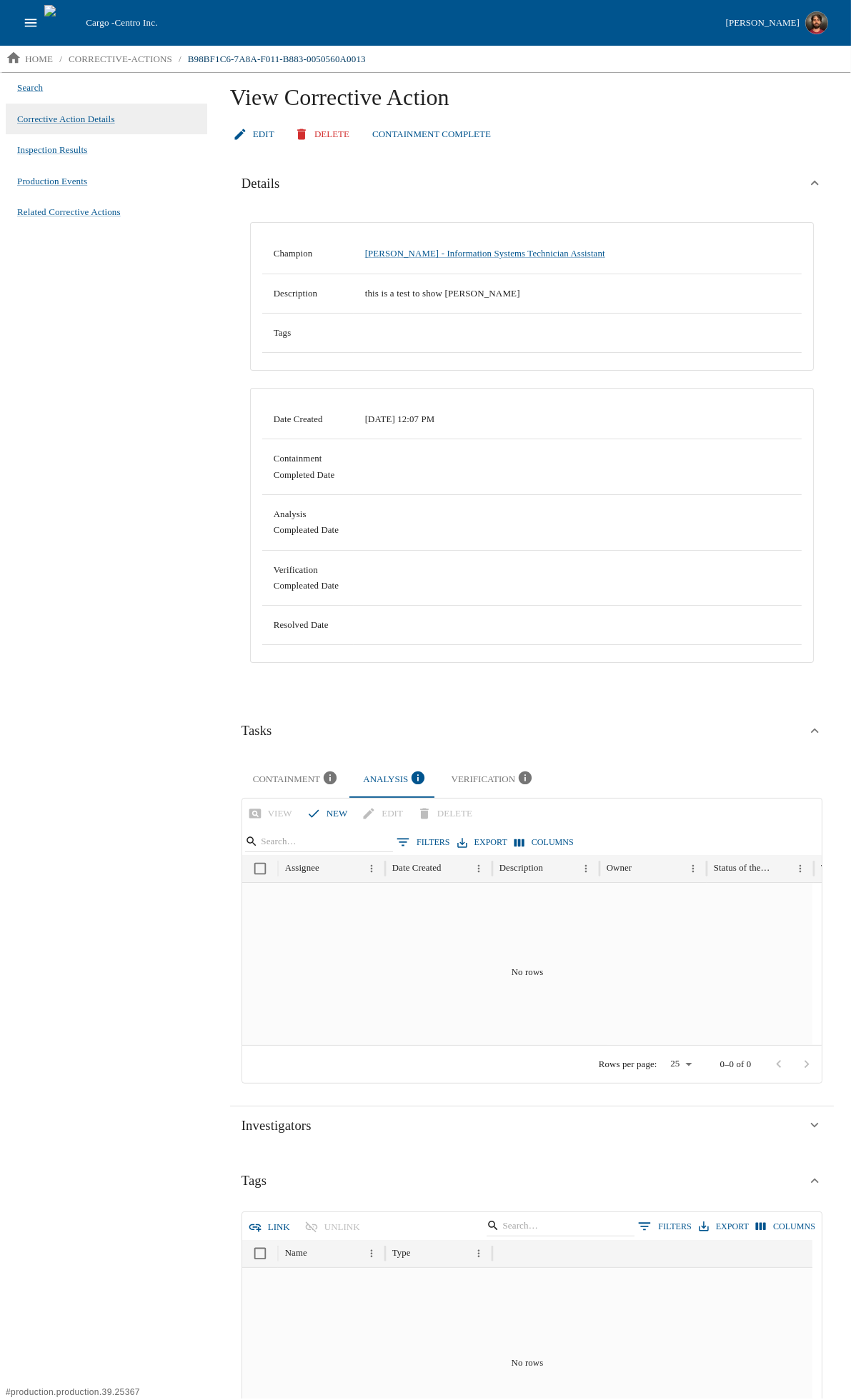
click at [152, 607] on div "Search Corrective Action Details Inspection Results Production Events Related C…" at bounding box center [106, 735] width 213 height 1326
click at [148, 471] on div "Search Corrective Action Details Inspection Results Production Events Related C…" at bounding box center [106, 735] width 213 height 1326
click at [126, 383] on div "Search Corrective Action Details Inspection Results Production Events Related C…" at bounding box center [106, 735] width 213 height 1326
click at [68, 119] on span "Corrective Action Details" at bounding box center [66, 119] width 98 height 14
click at [108, 59] on p "corrective-actions" at bounding box center [120, 59] width 103 height 14
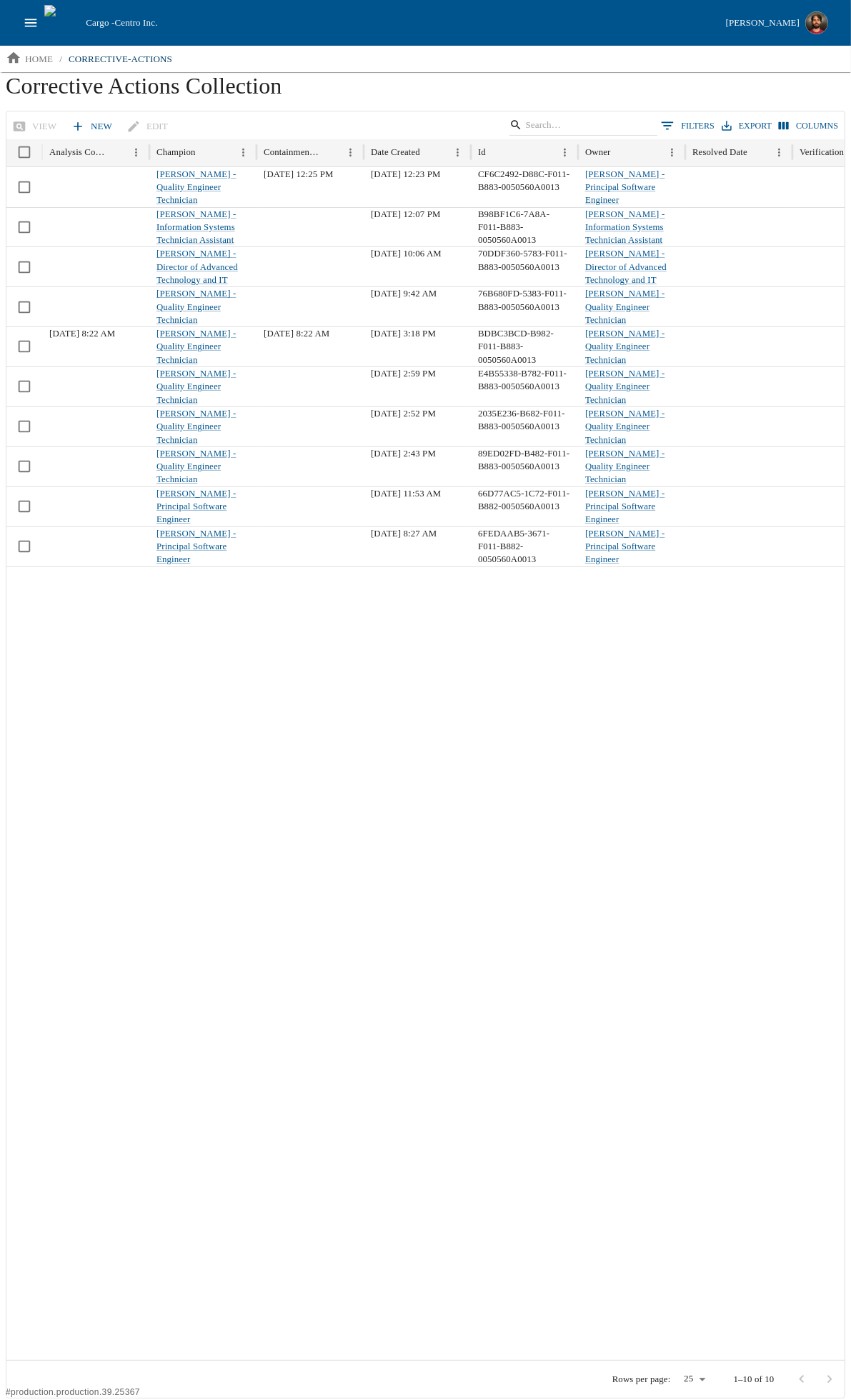
click at [315, 807] on div at bounding box center [452, 963] width 894 height 793
click at [274, 812] on div at bounding box center [452, 963] width 894 height 793
click at [374, 873] on div at bounding box center [452, 963] width 894 height 793
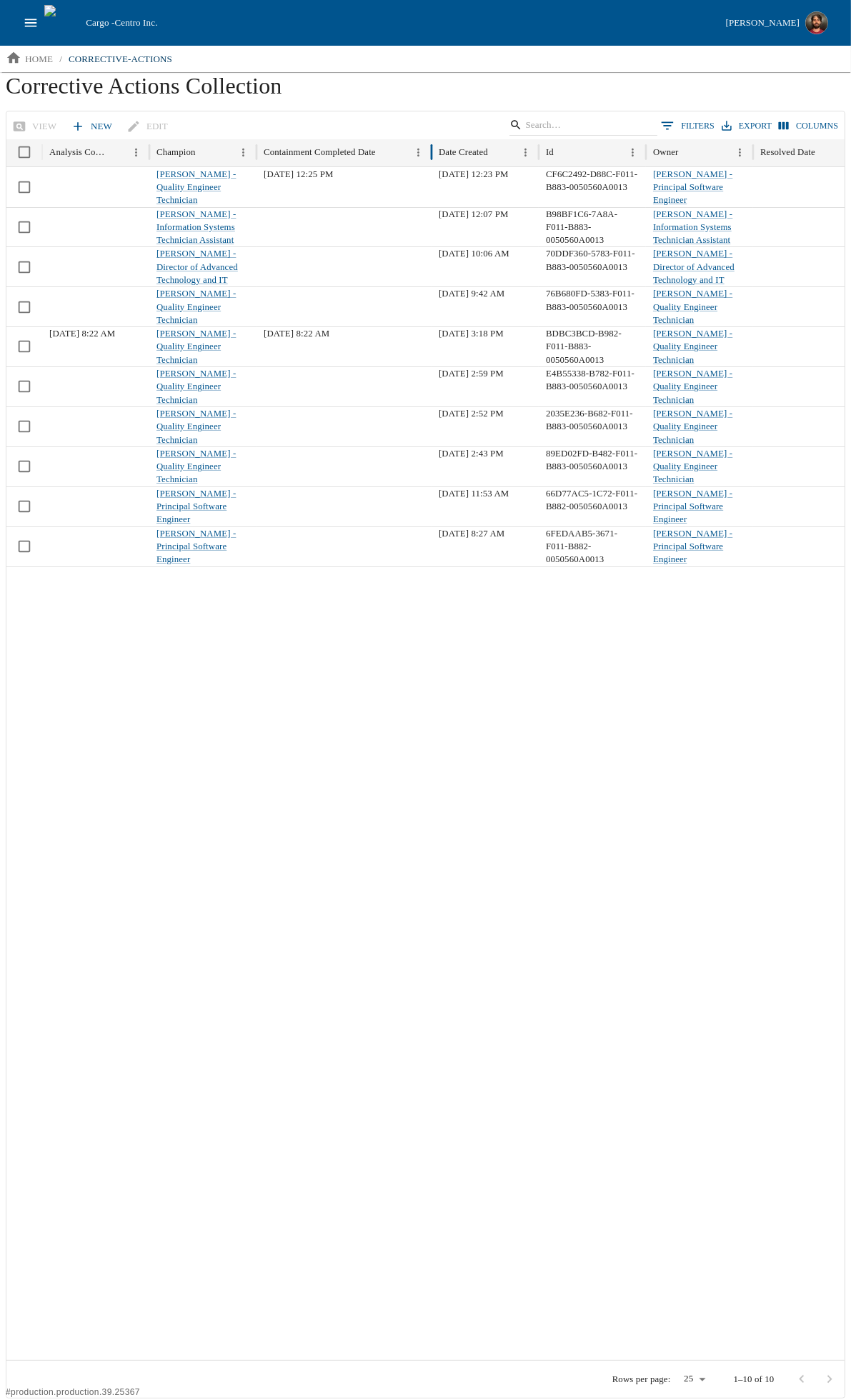
drag, startPoint x: 365, startPoint y: 150, endPoint x: 433, endPoint y: 158, distance: 68.5
click at [433, 158] on div at bounding box center [432, 153] width 7 height 28
click at [317, 787] on div at bounding box center [486, 963] width 961 height 793
click at [355, 695] on div at bounding box center [486, 963] width 961 height 793
click at [331, 748] on div at bounding box center [486, 963] width 961 height 793
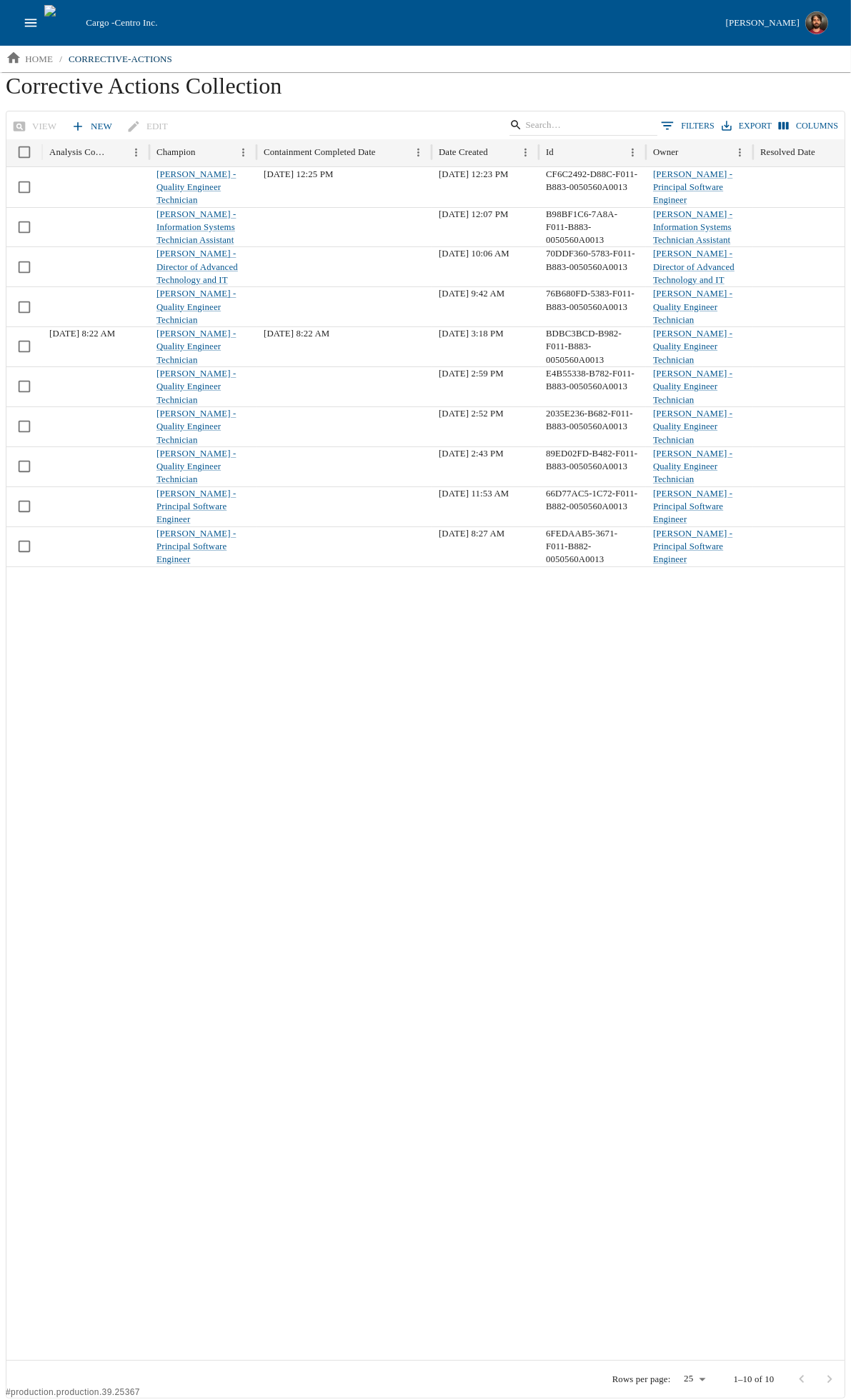
click at [331, 748] on div at bounding box center [486, 963] width 961 height 793
click at [321, 802] on div at bounding box center [486, 963] width 961 height 793
click at [308, 815] on div at bounding box center [486, 963] width 961 height 793
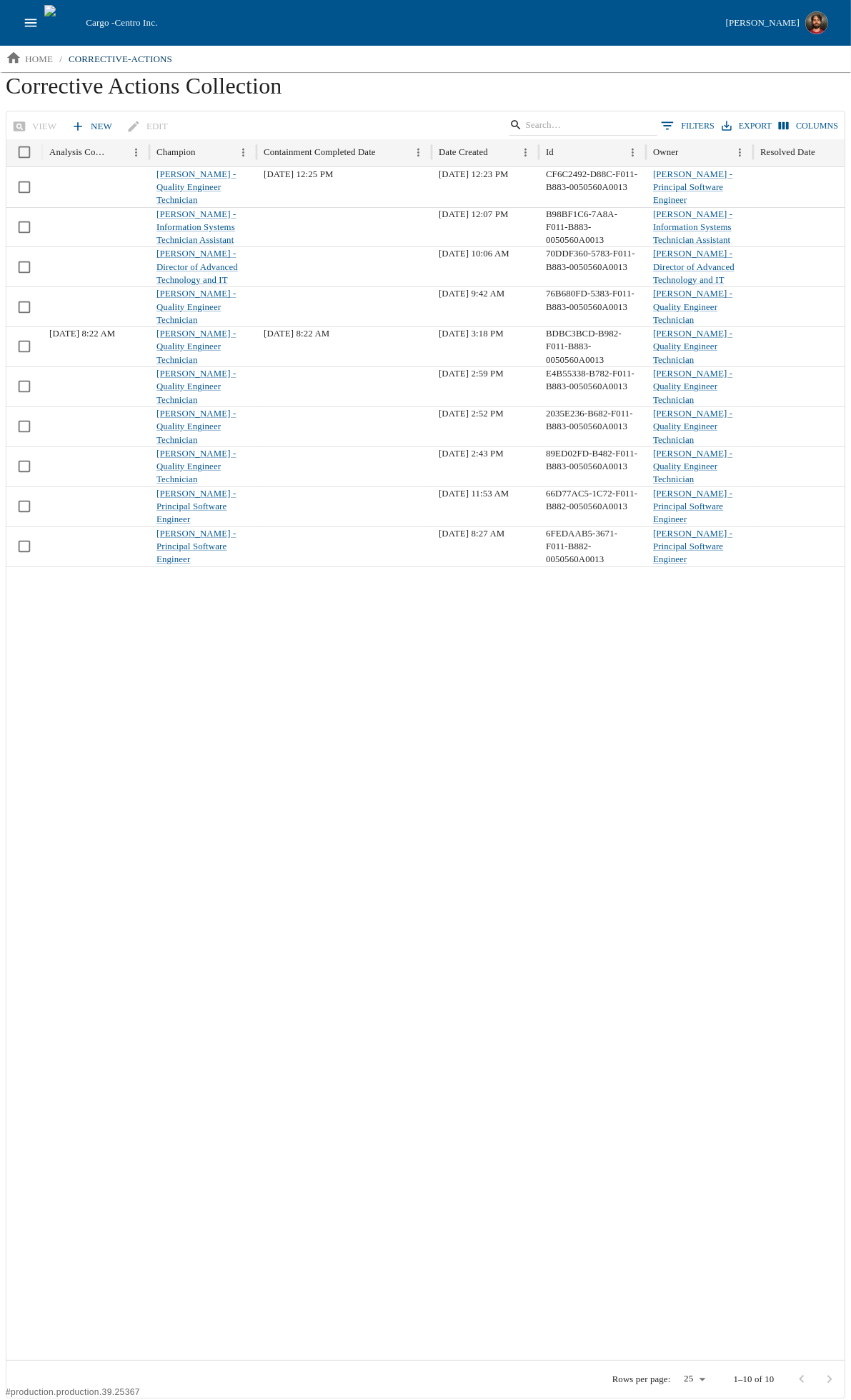
click at [308, 815] on div at bounding box center [486, 963] width 961 height 793
click at [468, 760] on div at bounding box center [486, 963] width 961 height 793
click at [370, 738] on div at bounding box center [486, 963] width 961 height 793
click at [354, 755] on div at bounding box center [486, 963] width 961 height 793
click at [264, 761] on div at bounding box center [486, 963] width 961 height 793
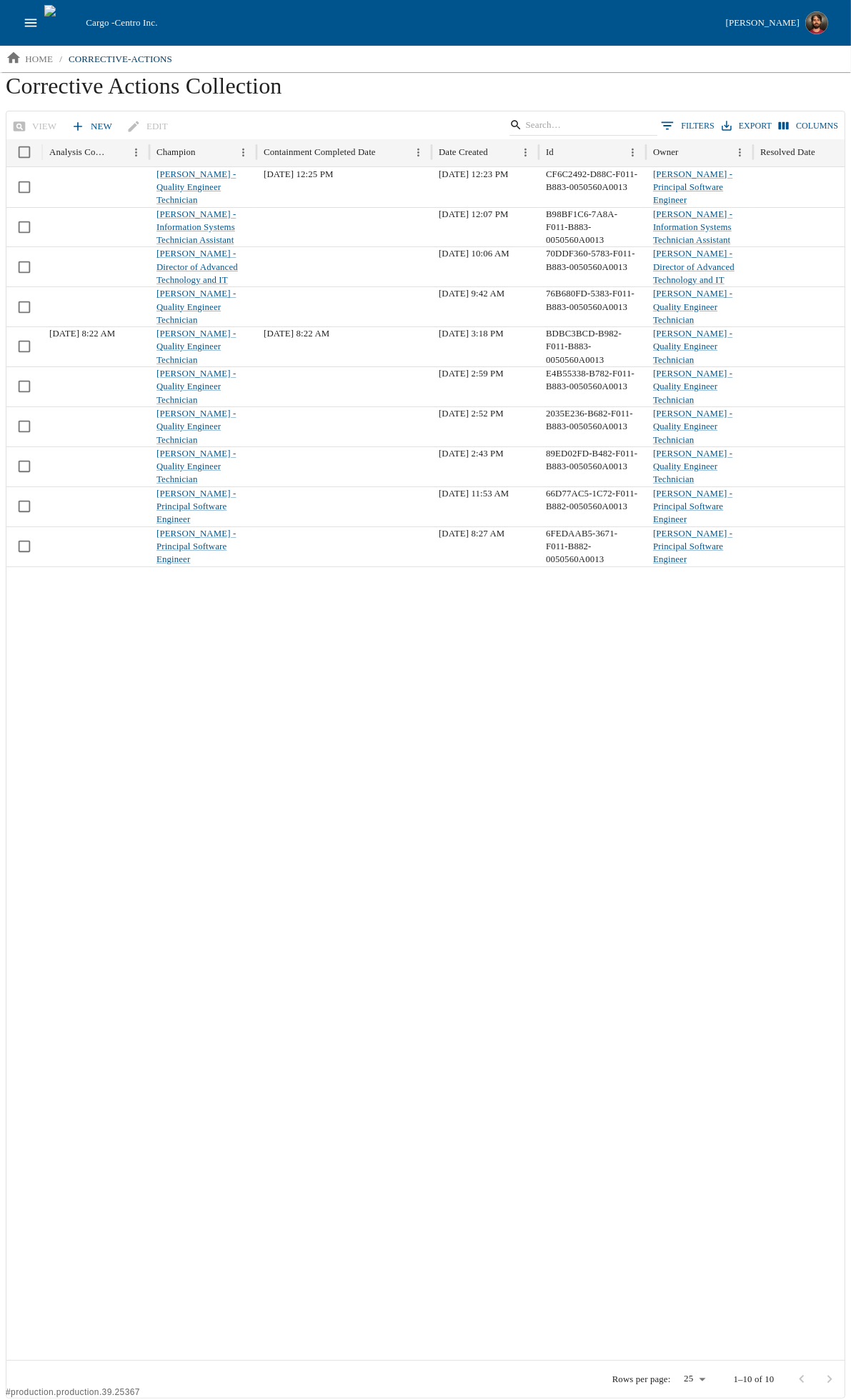
click at [264, 761] on div at bounding box center [486, 963] width 961 height 793
click at [239, 784] on div at bounding box center [486, 963] width 961 height 793
click at [519, 792] on div at bounding box center [486, 963] width 961 height 793
click at [453, 770] on div at bounding box center [486, 963] width 961 height 793
click at [438, 772] on div at bounding box center [486, 963] width 961 height 793
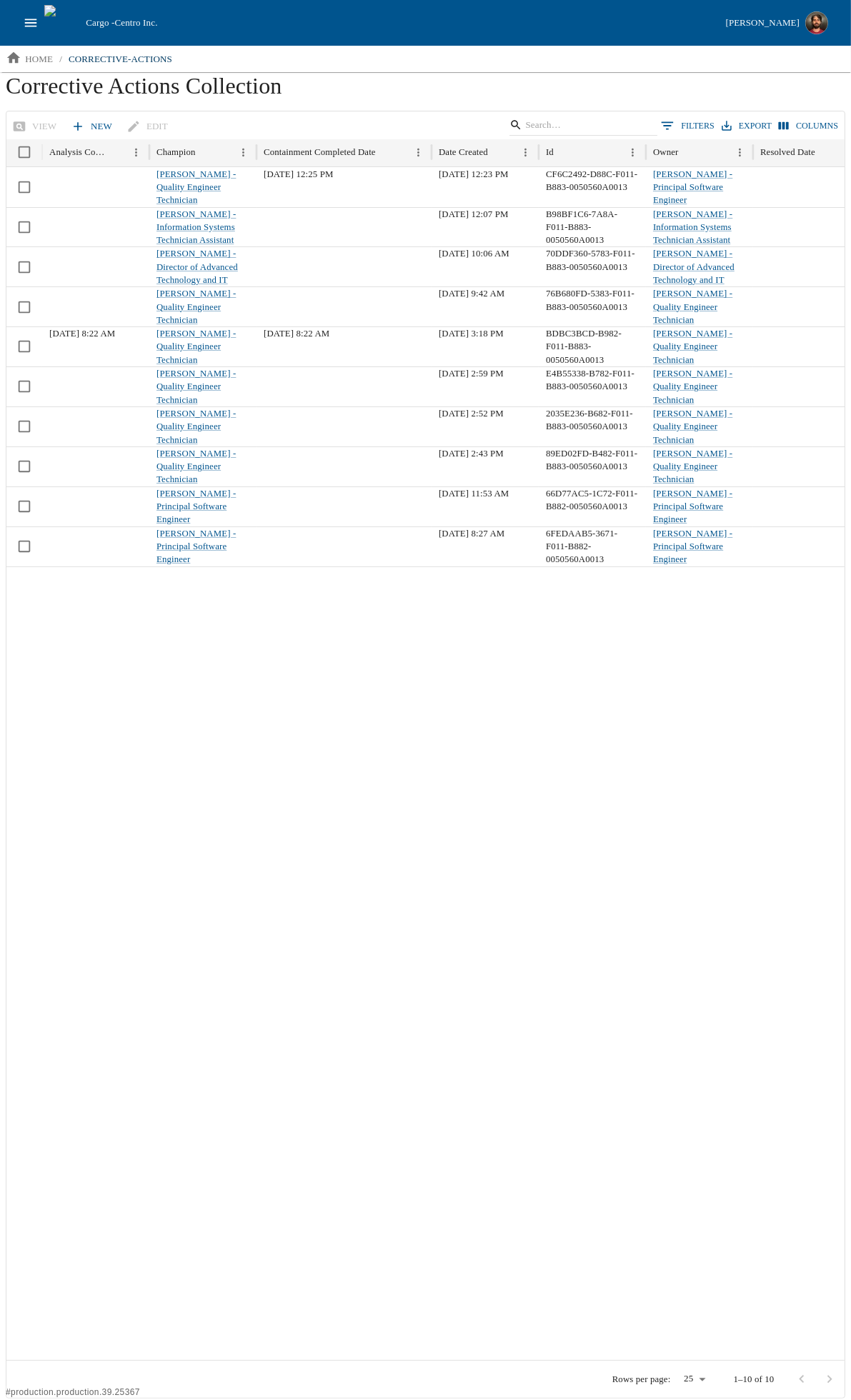
click at [438, 772] on div at bounding box center [486, 963] width 961 height 793
click at [383, 886] on div at bounding box center [486, 963] width 961 height 793
click at [395, 917] on div at bounding box center [486, 963] width 961 height 793
